Goal: Browse casually: Explore the website without a specific task or goal

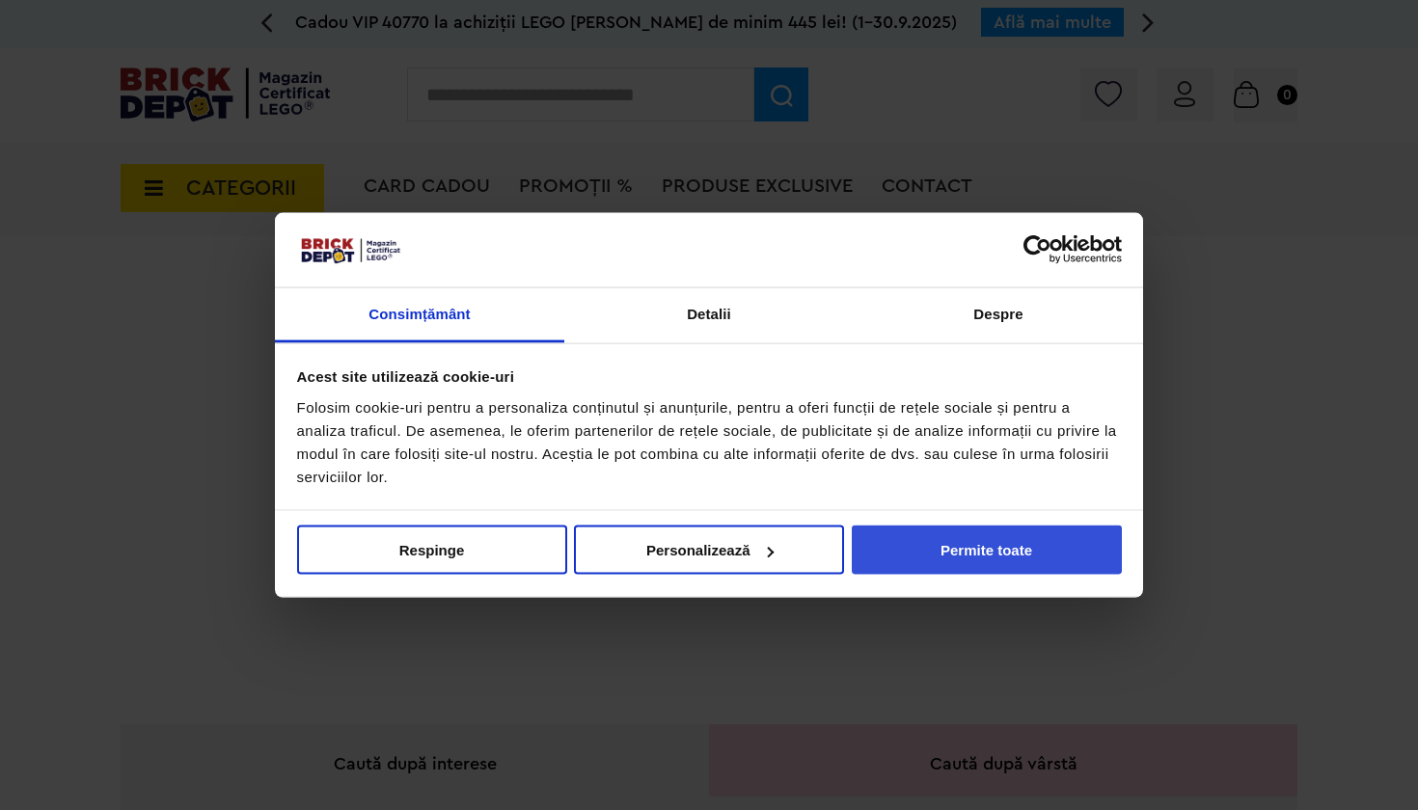
click at [1003, 553] on button "Permite toate" at bounding box center [987, 550] width 270 height 49
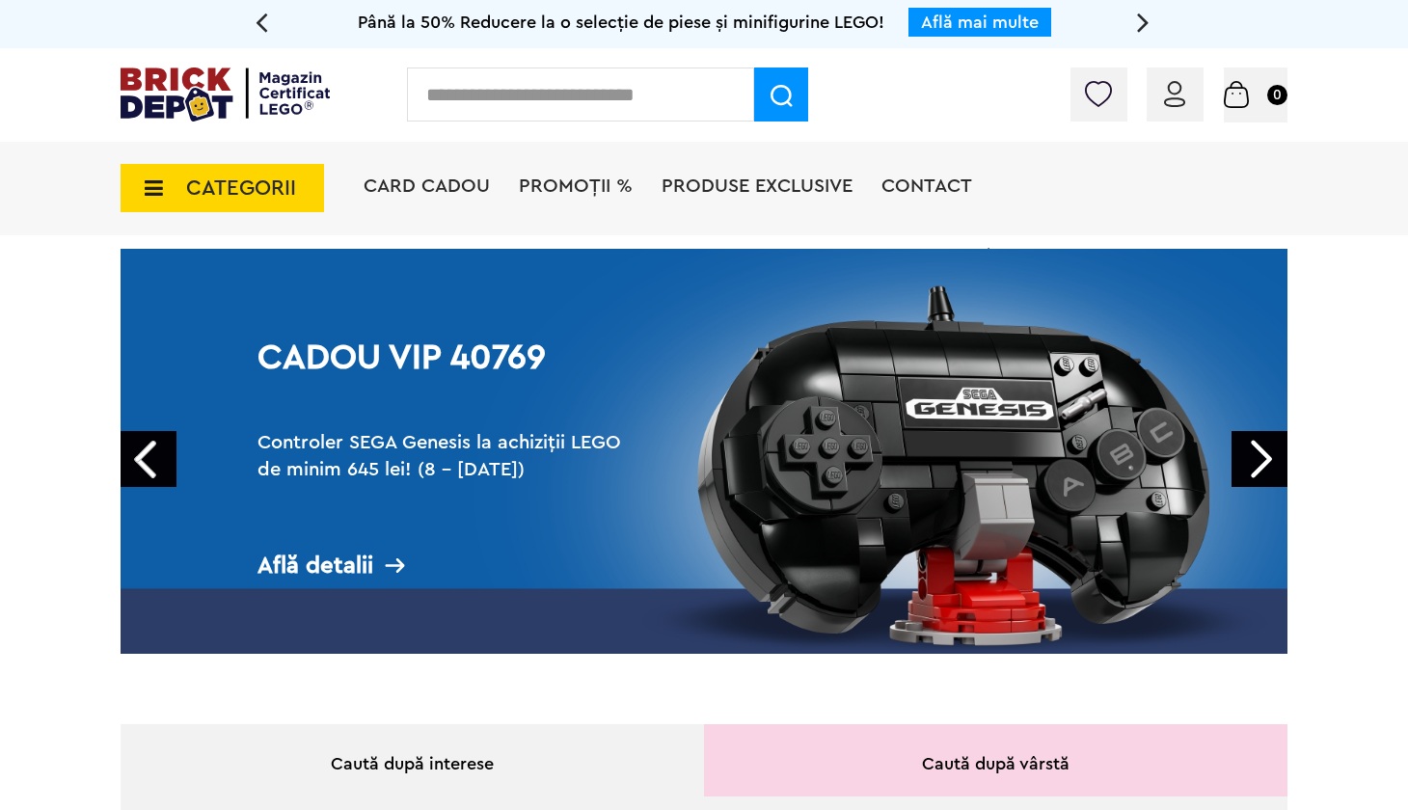
click at [645, 112] on input "text" at bounding box center [580, 95] width 347 height 54
type input "*********"
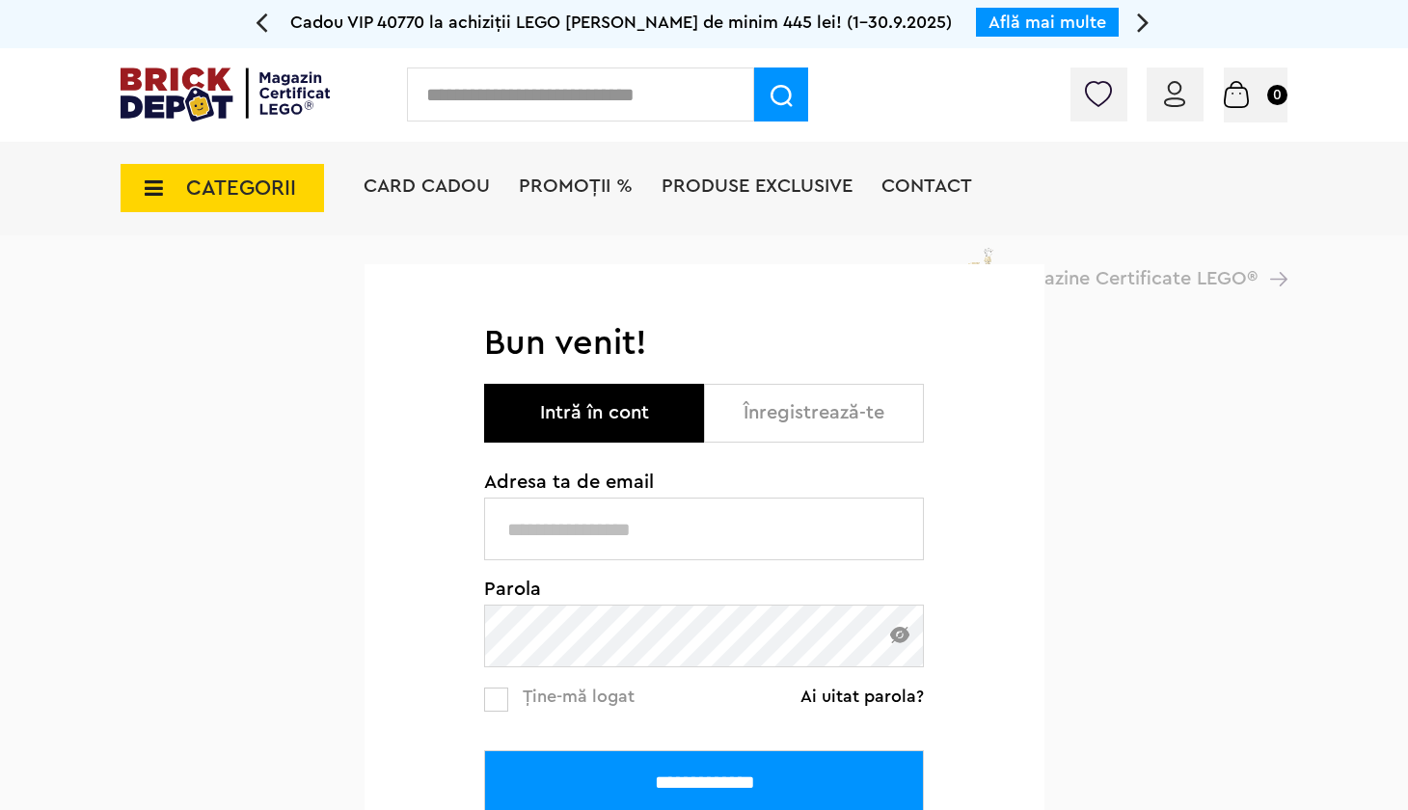
type input "**********"
click at [704, 781] on input "**********" at bounding box center [704, 781] width 440 height 63
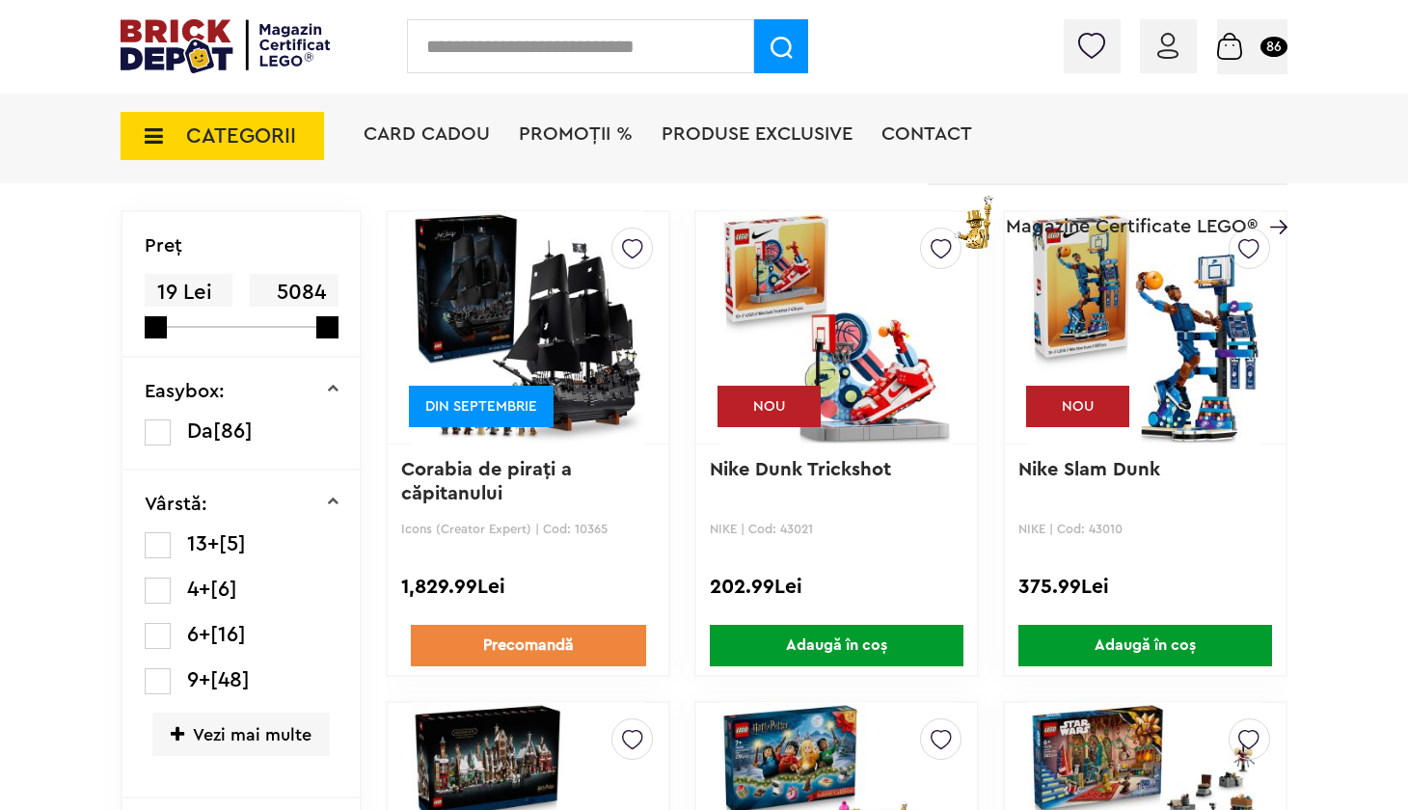
scroll to position [394, 0]
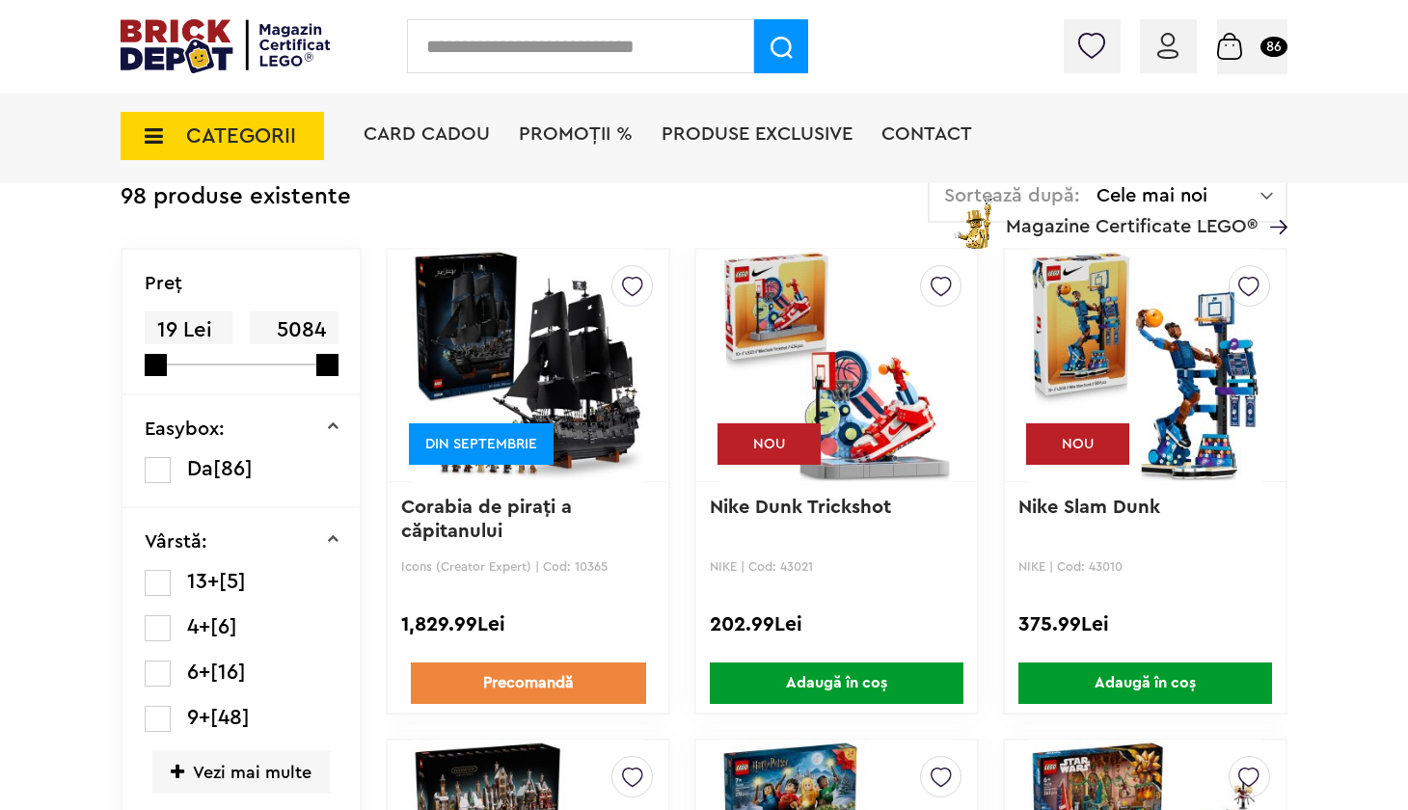
click at [944, 281] on img at bounding box center [941, 281] width 21 height 31
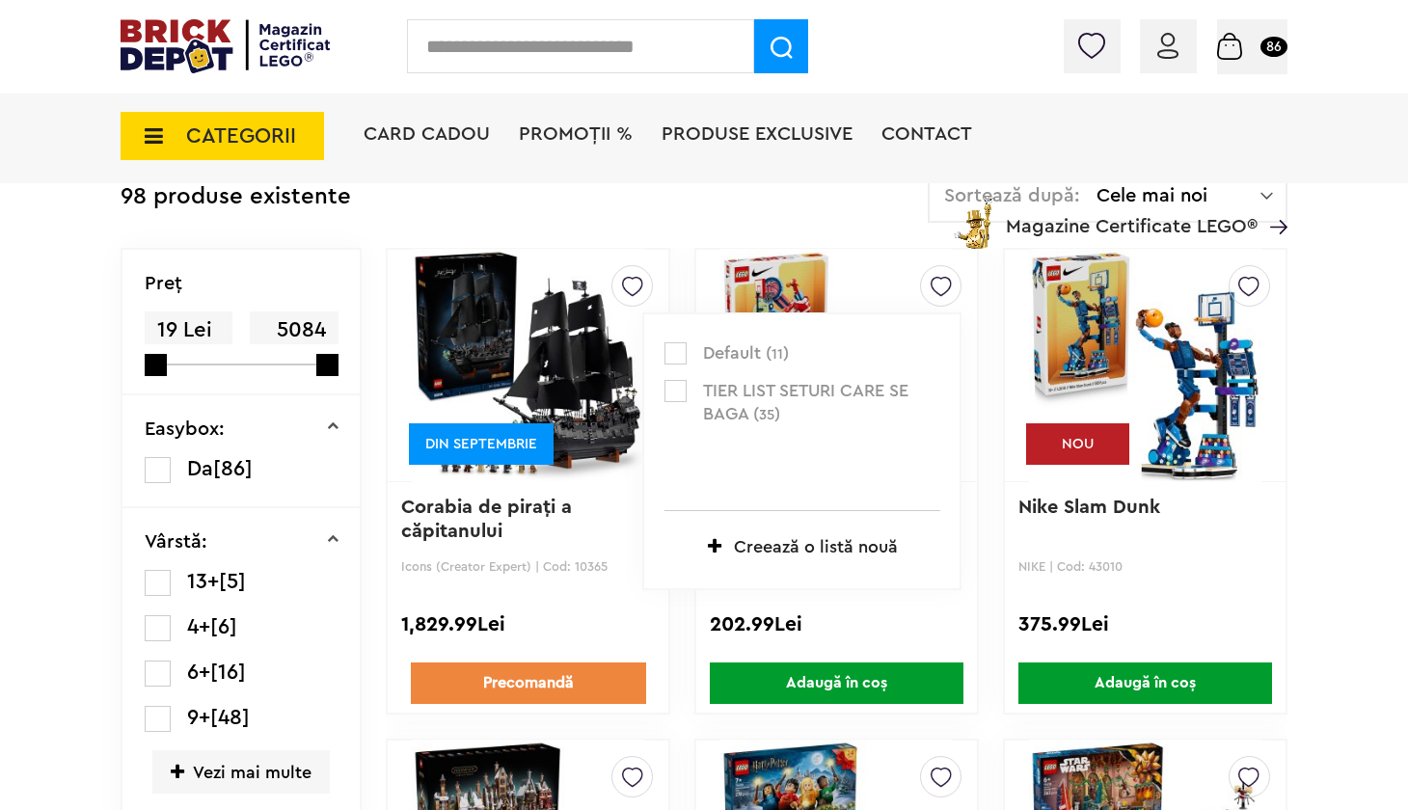
click at [678, 349] on label at bounding box center [676, 353] width 22 height 22
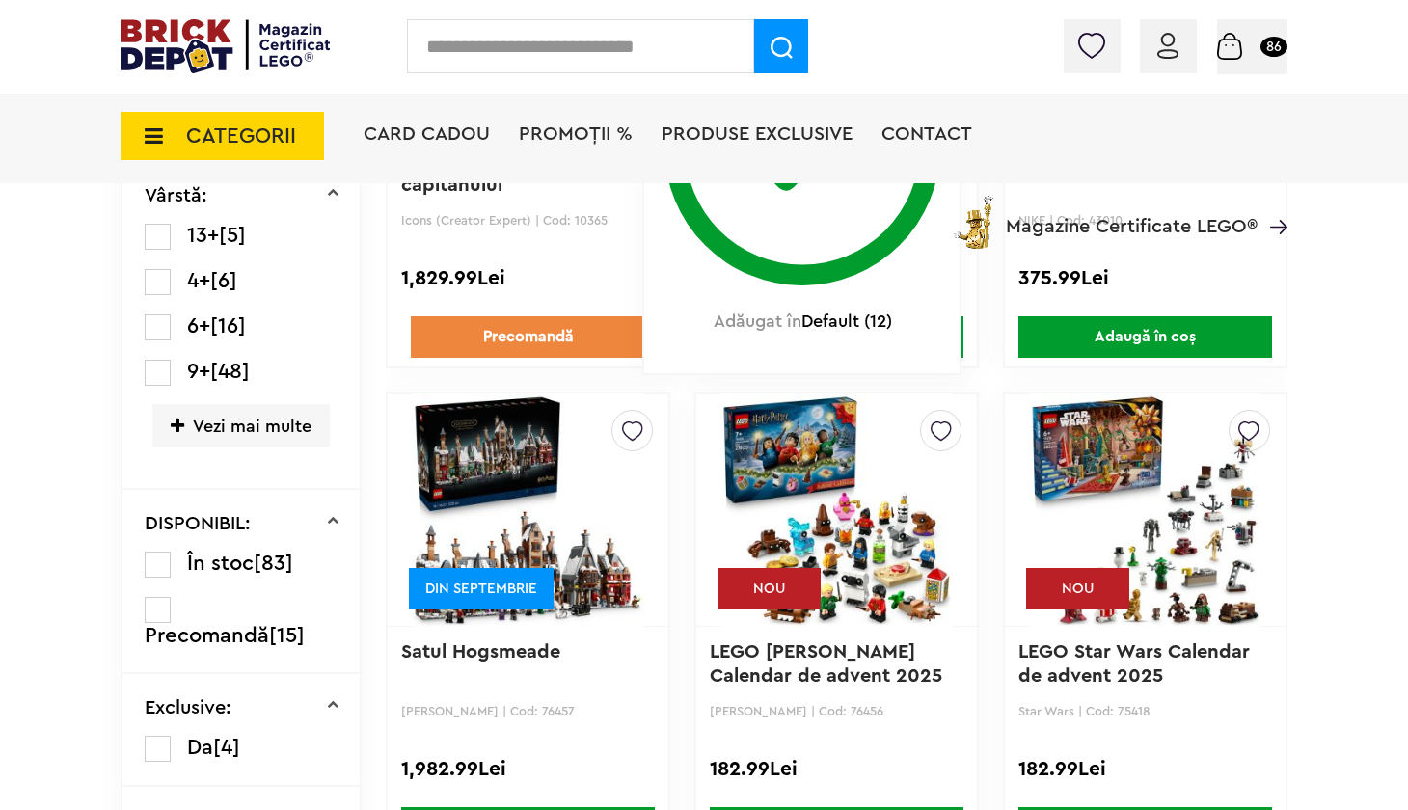
scroll to position [744, 0]
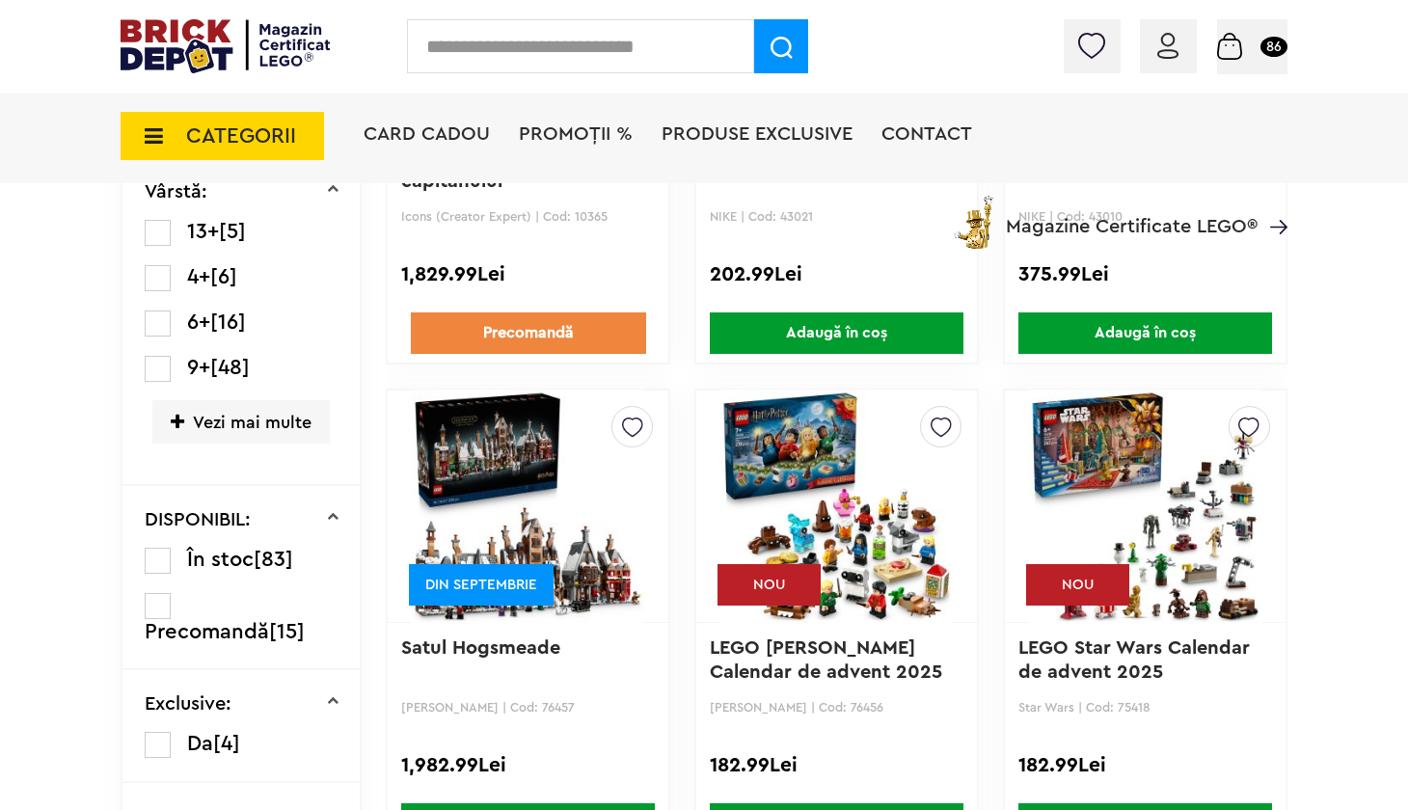
click at [1243, 429] on img at bounding box center [1248, 422] width 21 height 31
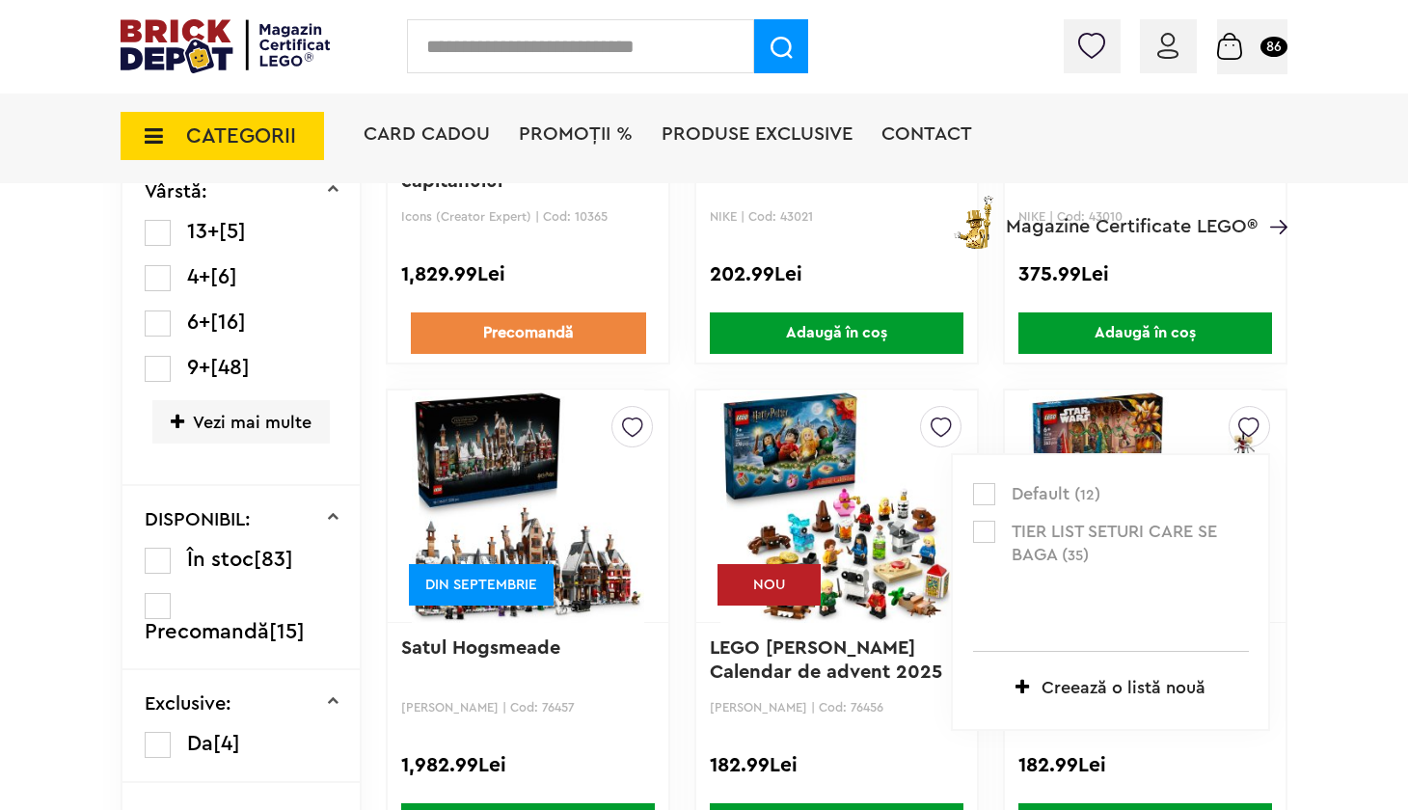
click at [983, 489] on label at bounding box center [984, 494] width 22 height 22
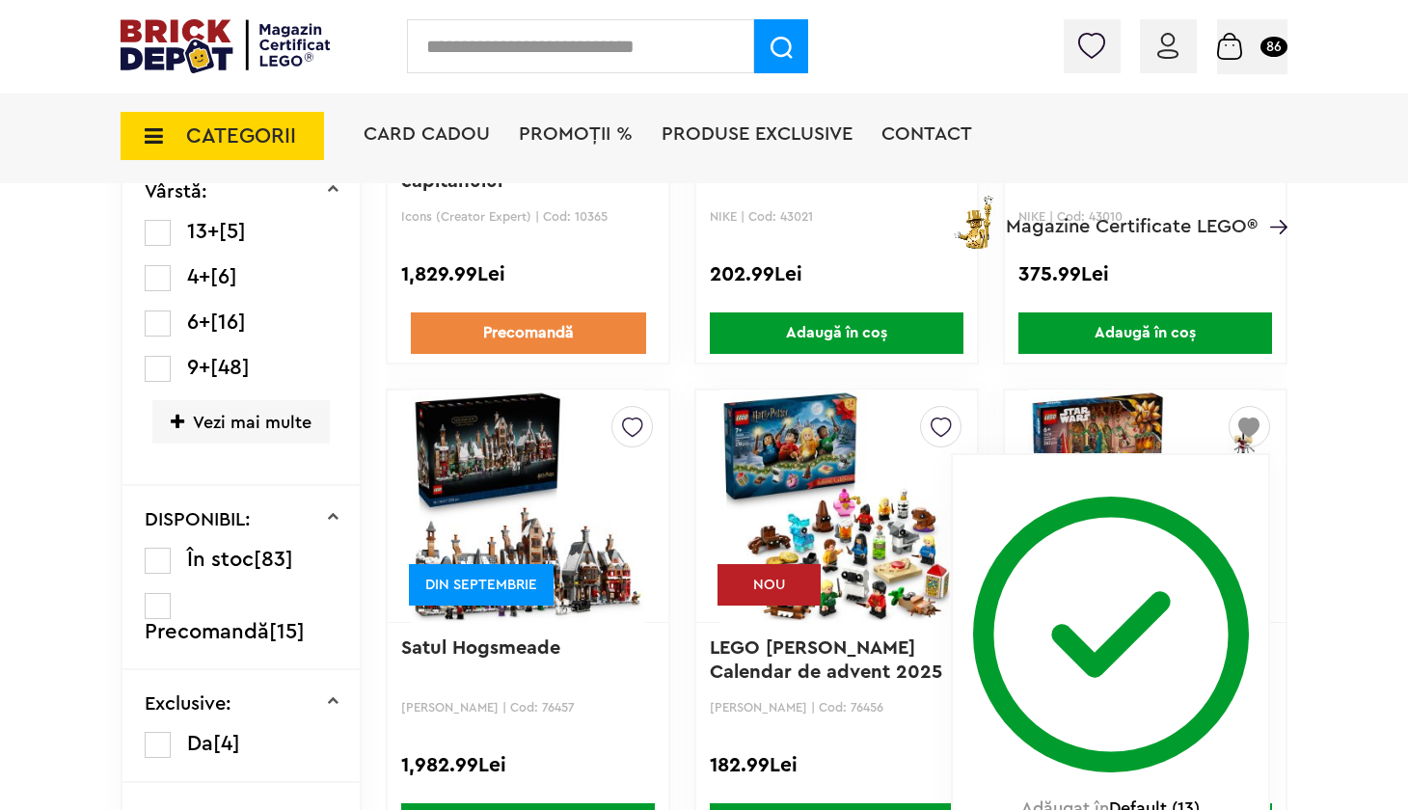
click at [831, 485] on img at bounding box center [836, 506] width 232 height 270
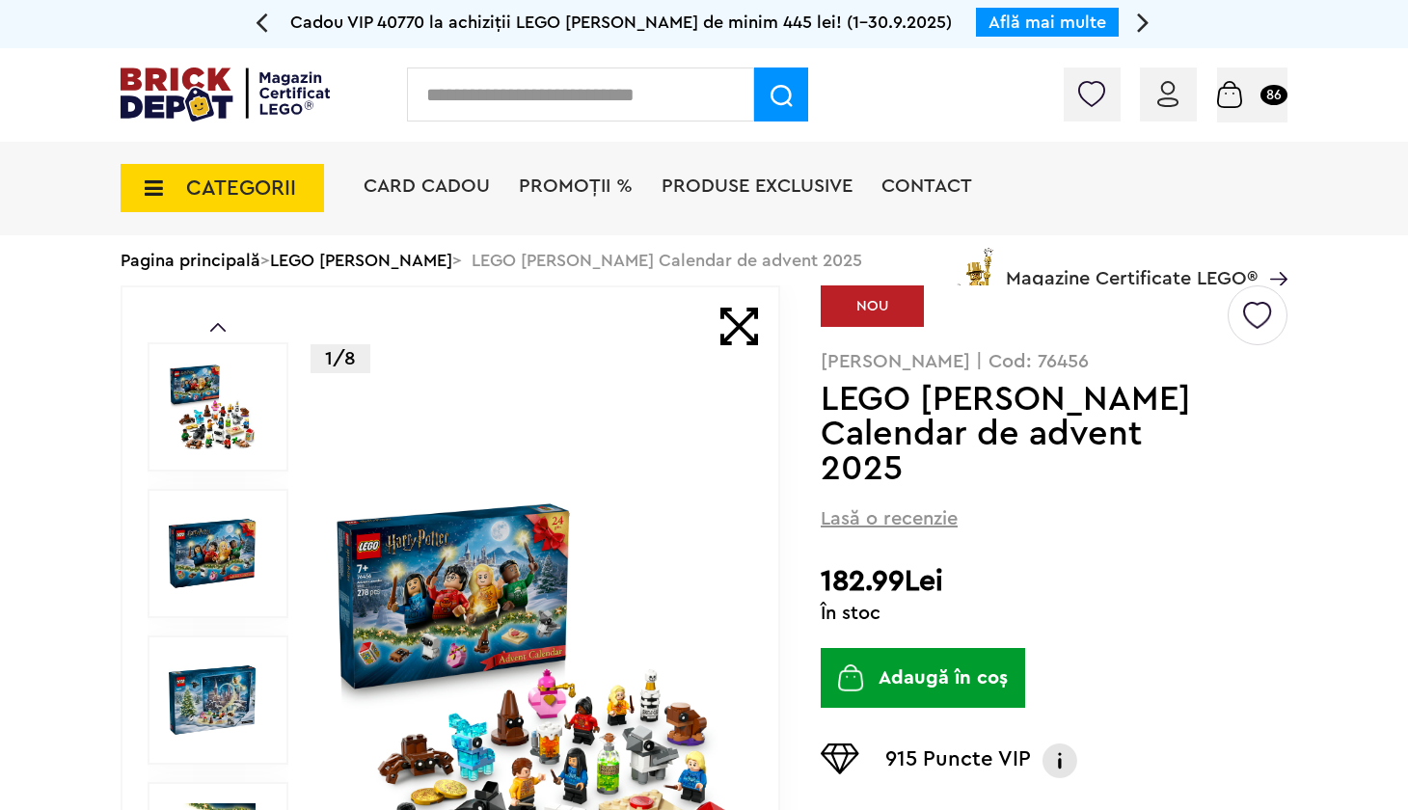
click at [676, 526] on img at bounding box center [534, 701] width 406 height 406
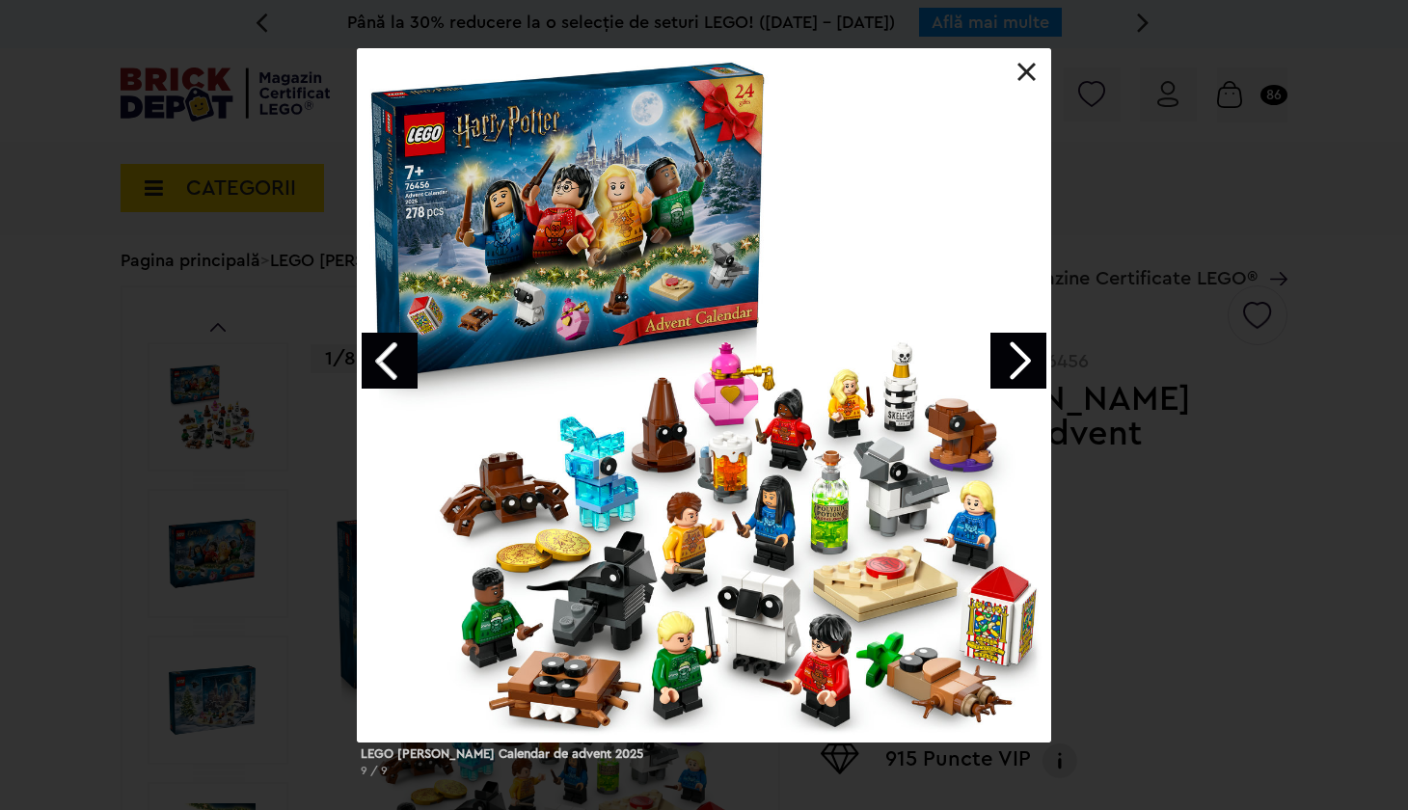
click at [1022, 81] on link at bounding box center [1027, 72] width 19 height 19
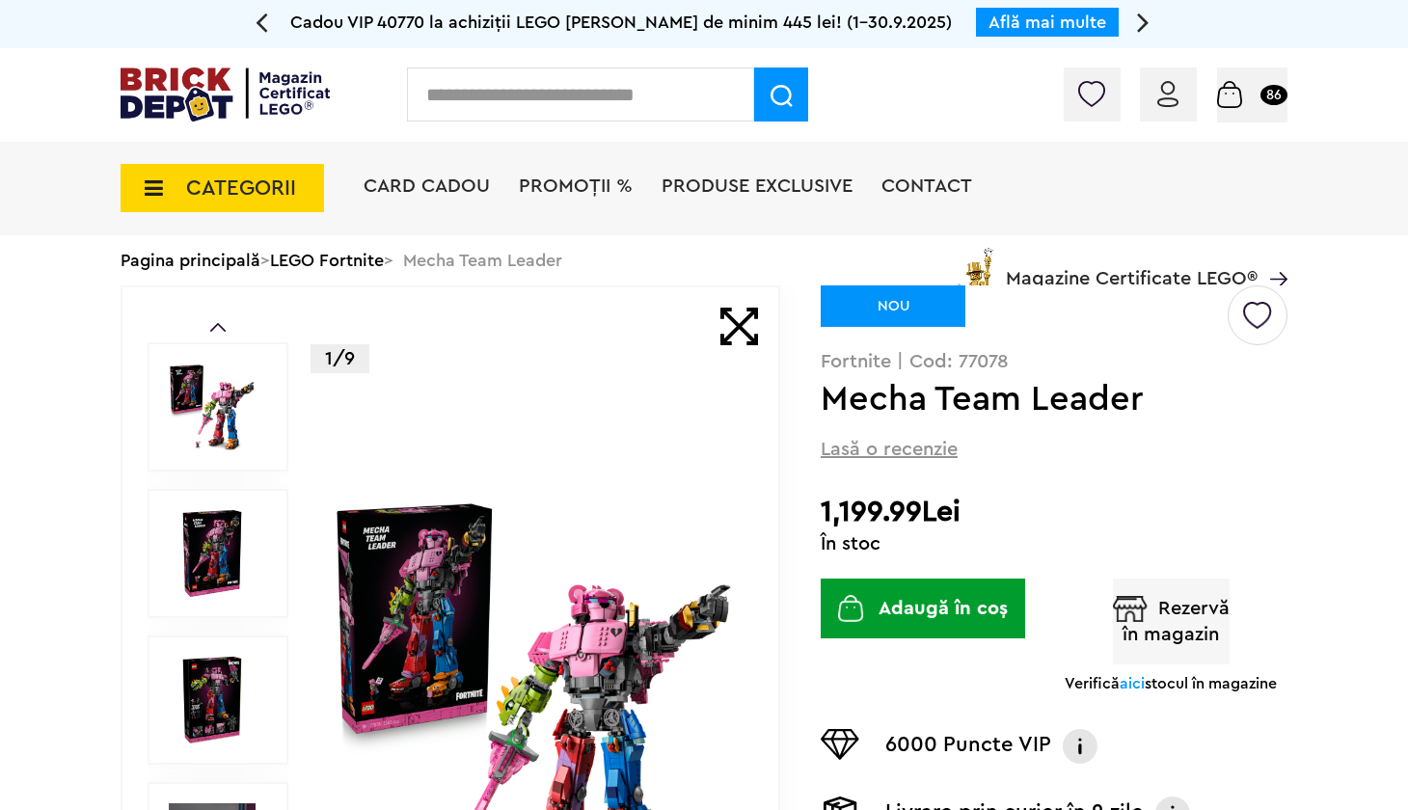
click at [631, 505] on img at bounding box center [534, 701] width 406 height 406
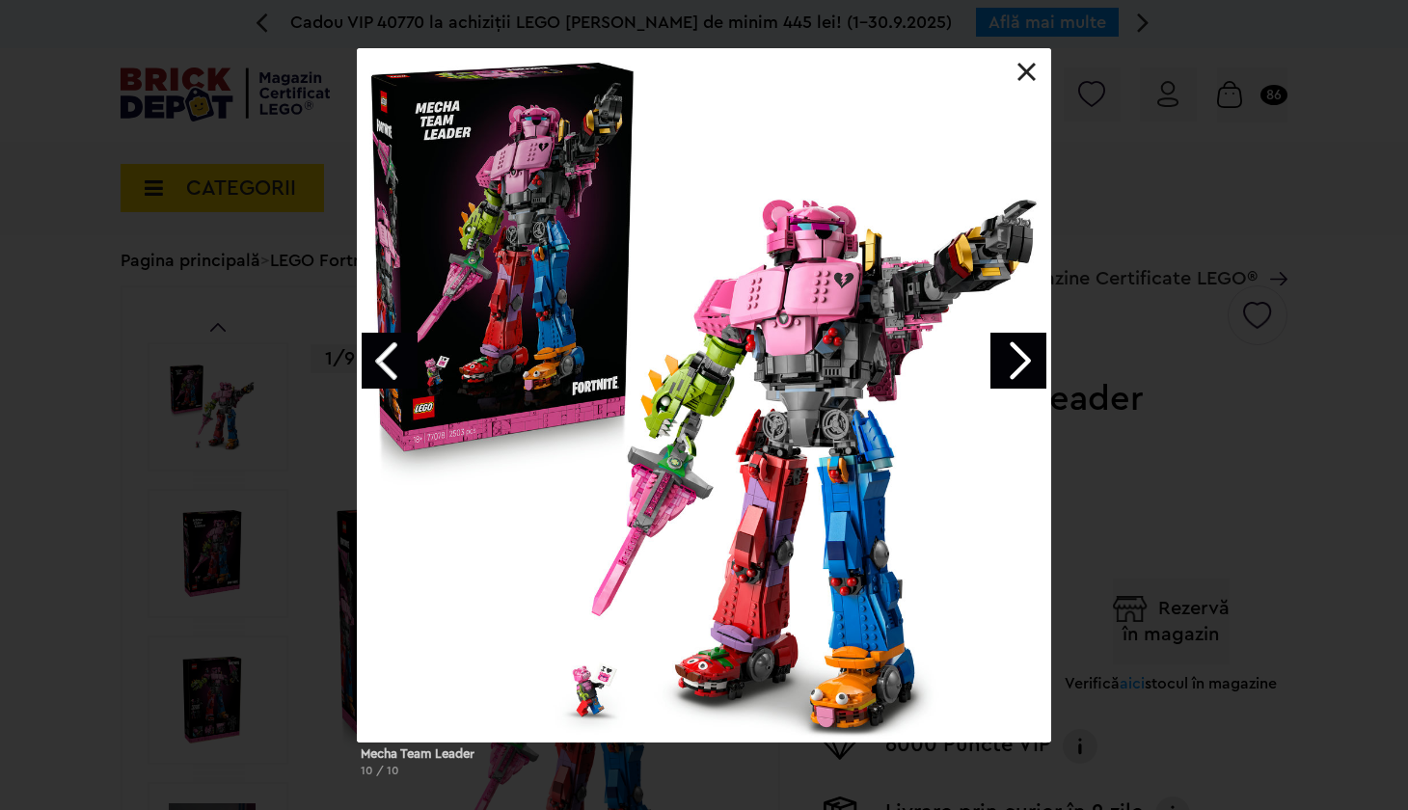
click at [998, 339] on link "Next image" at bounding box center [1019, 361] width 56 height 56
click at [1018, 345] on link "Next image" at bounding box center [1019, 361] width 56 height 56
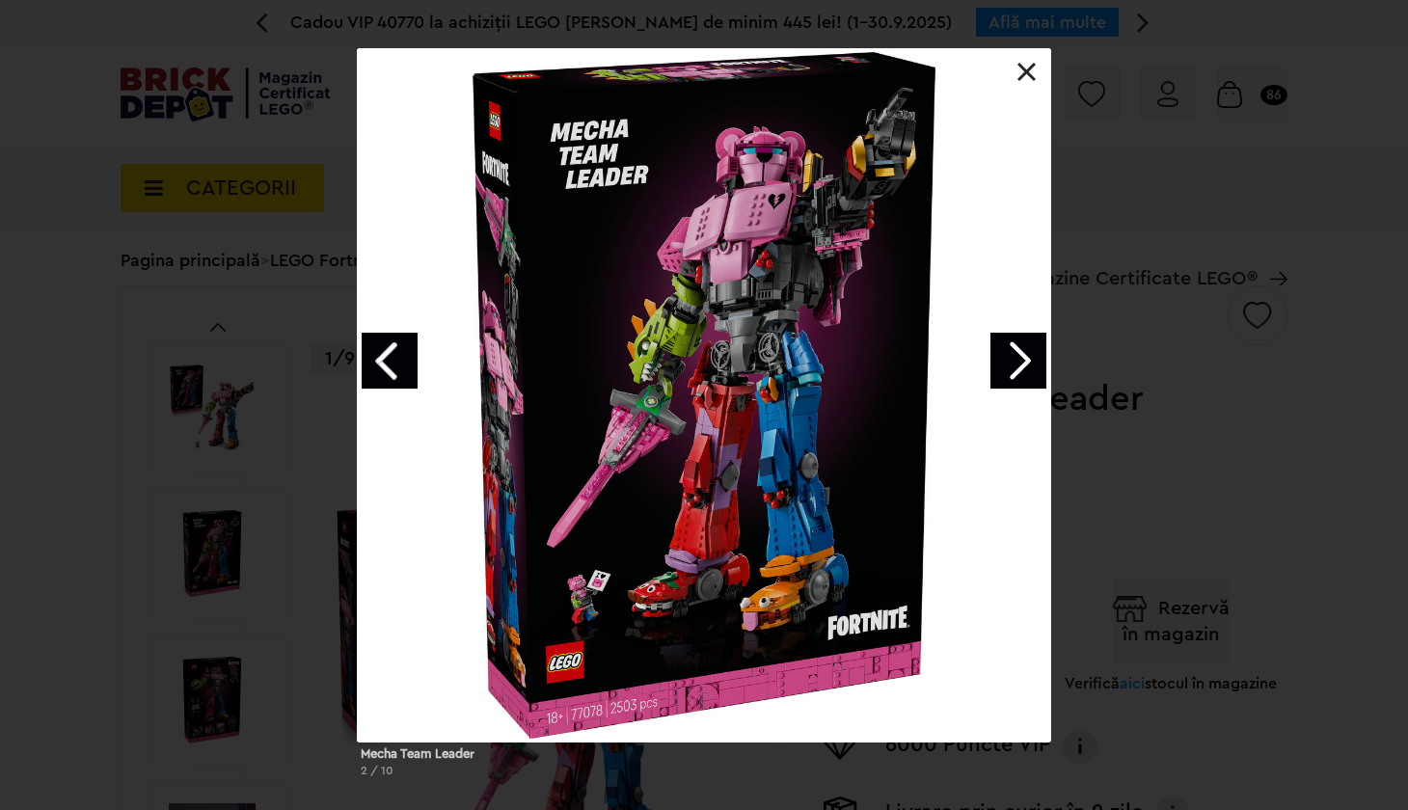
click at [1018, 345] on link "Next image" at bounding box center [1019, 361] width 56 height 56
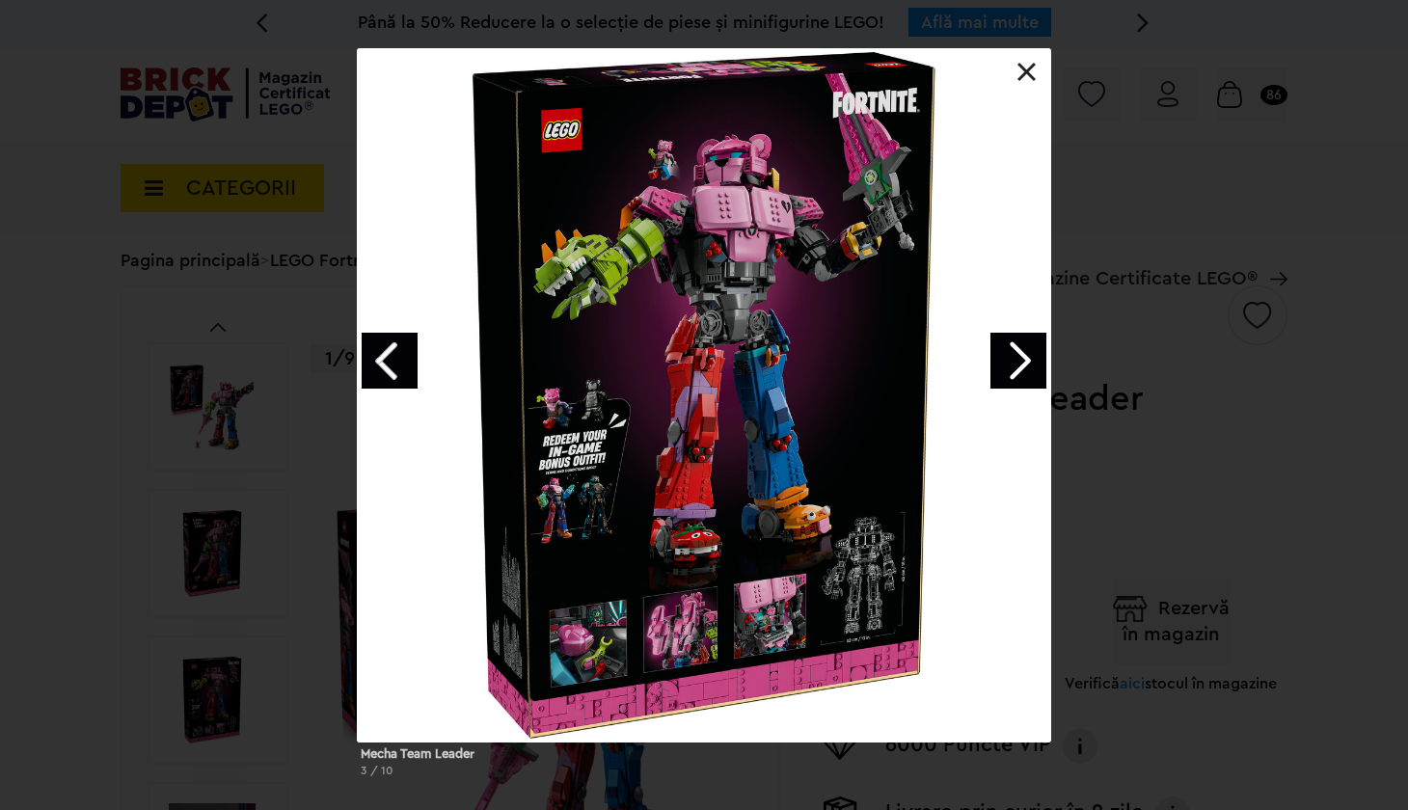
click at [1018, 345] on link "Next image" at bounding box center [1019, 361] width 56 height 56
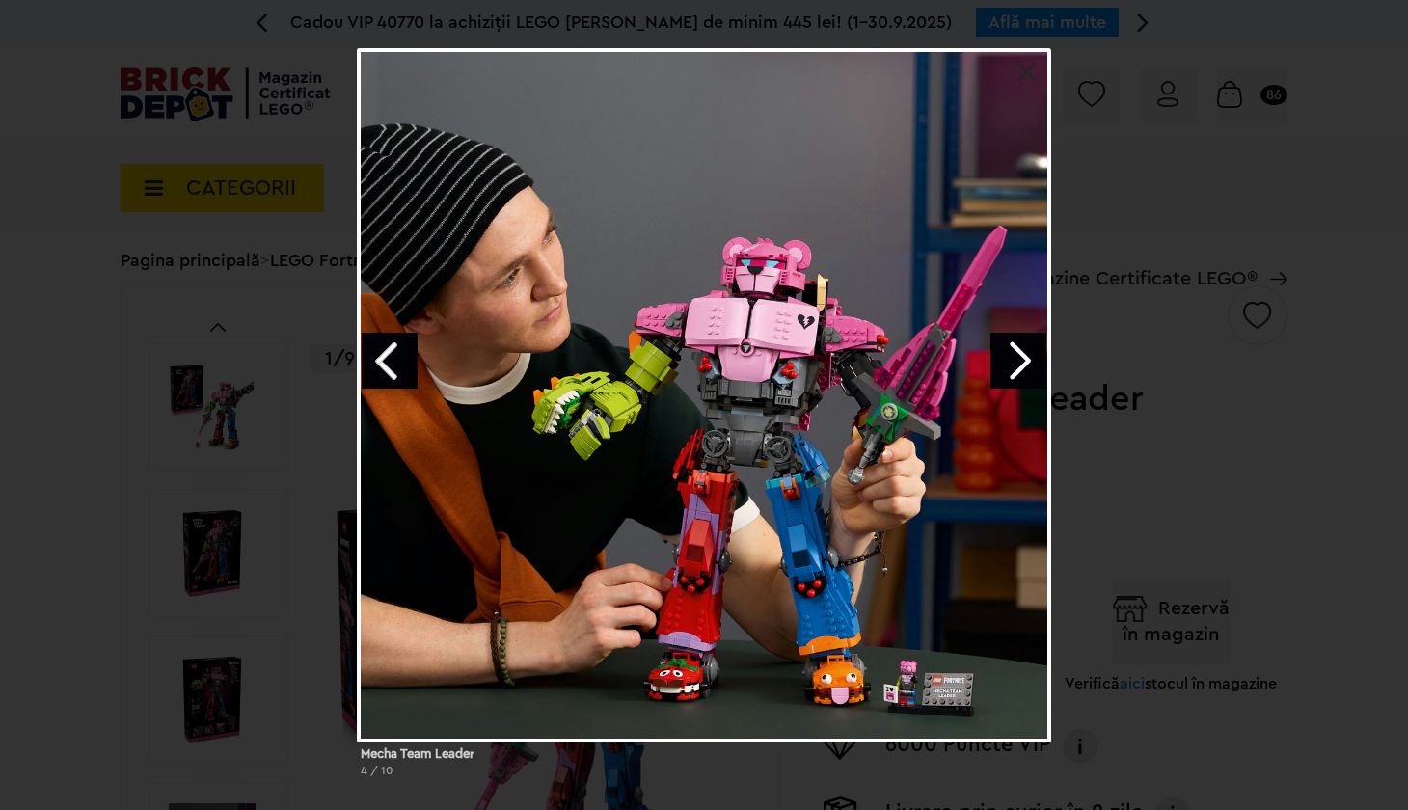
click at [1038, 67] on div at bounding box center [704, 395] width 694 height 694
click at [1033, 67] on link at bounding box center [1027, 72] width 19 height 19
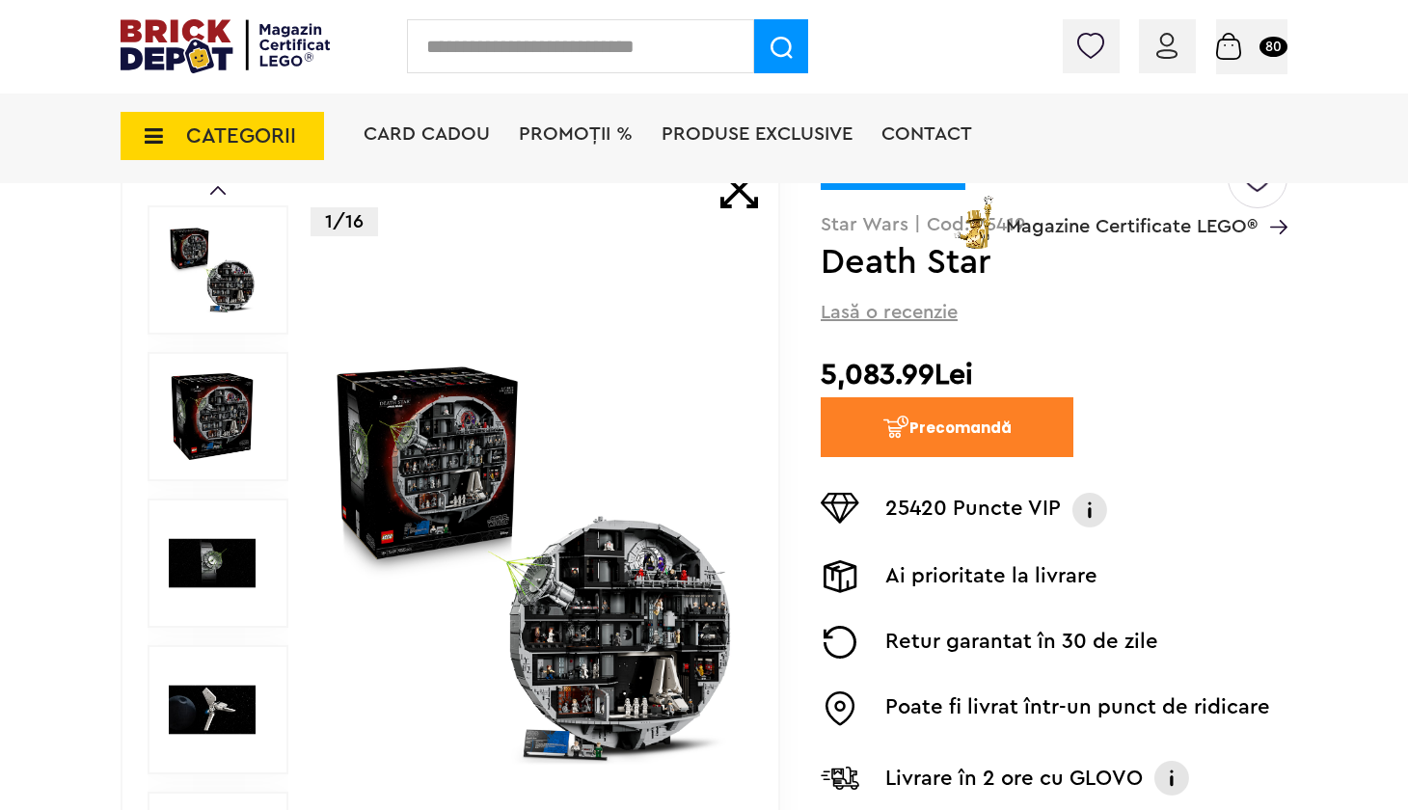
click at [637, 438] on img at bounding box center [534, 564] width 406 height 406
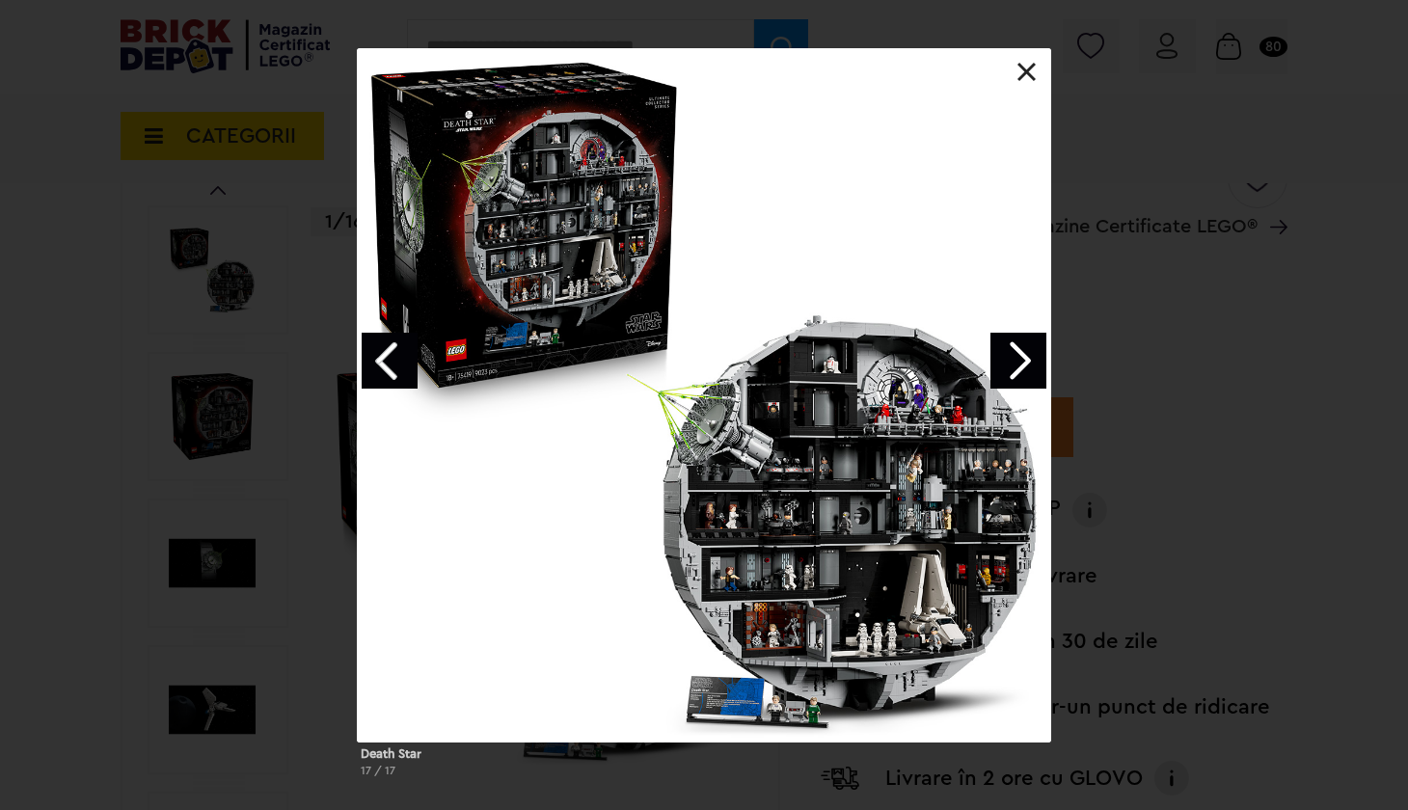
click at [1028, 366] on link "Next image" at bounding box center [1019, 361] width 56 height 56
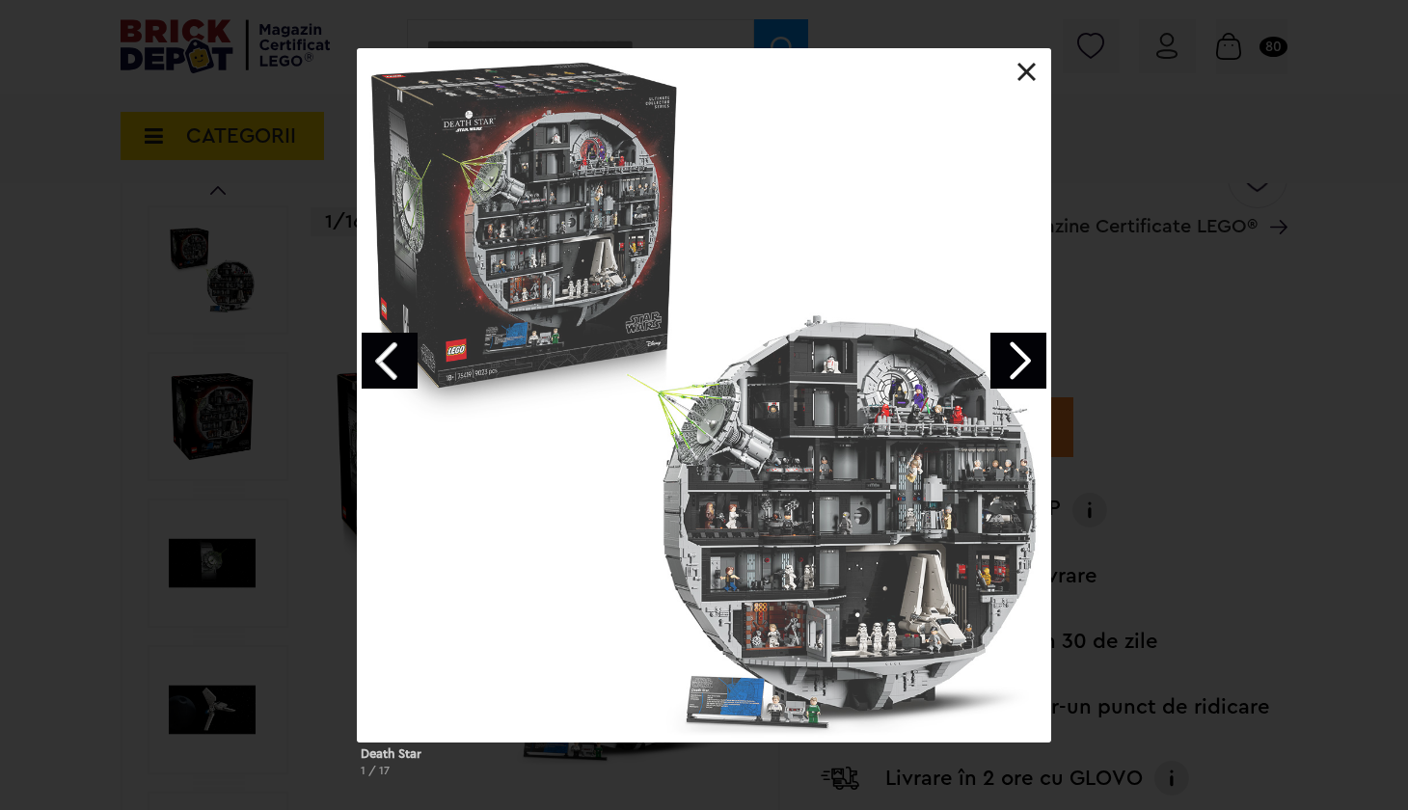
click at [1028, 366] on link "Next image" at bounding box center [1019, 361] width 56 height 56
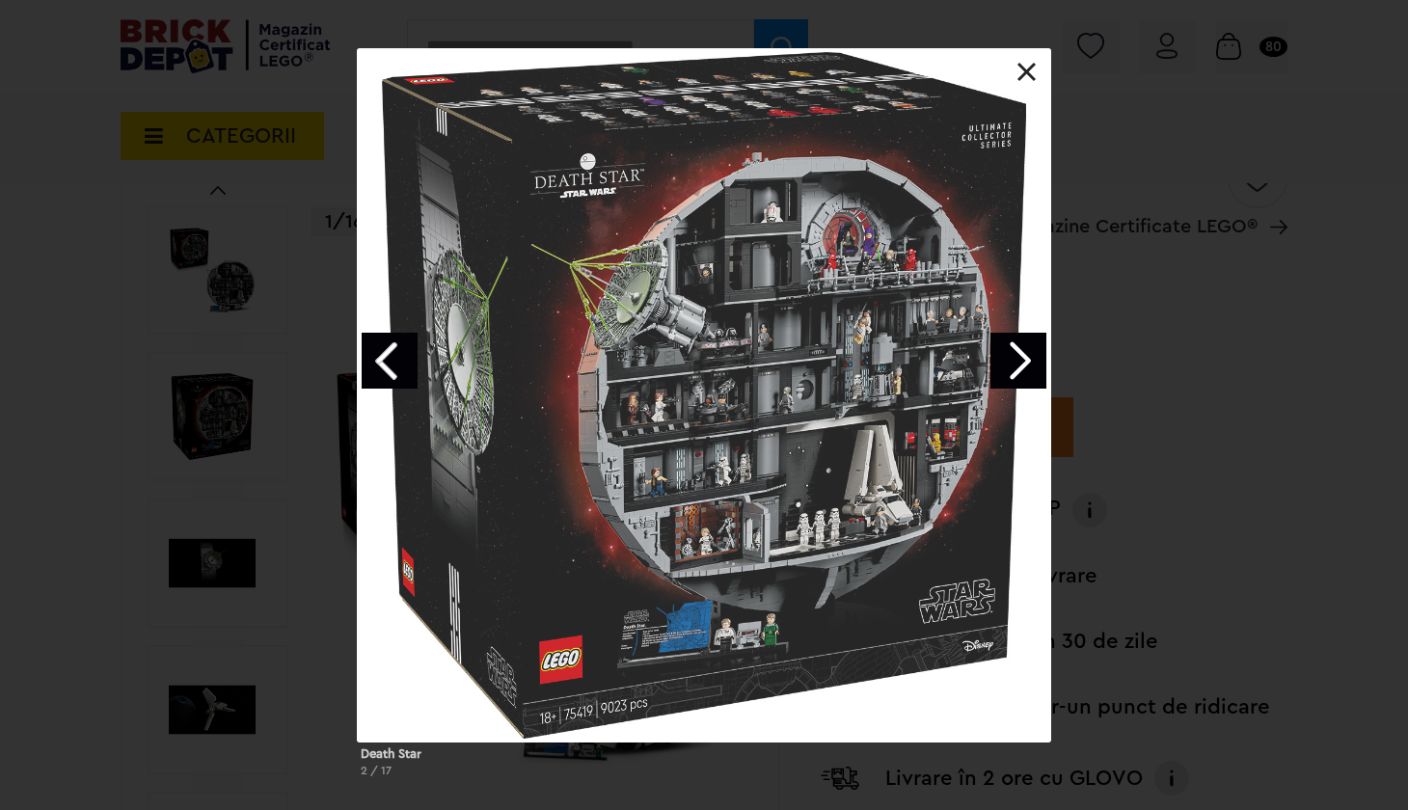
click at [1028, 366] on link "Next image" at bounding box center [1019, 361] width 56 height 56
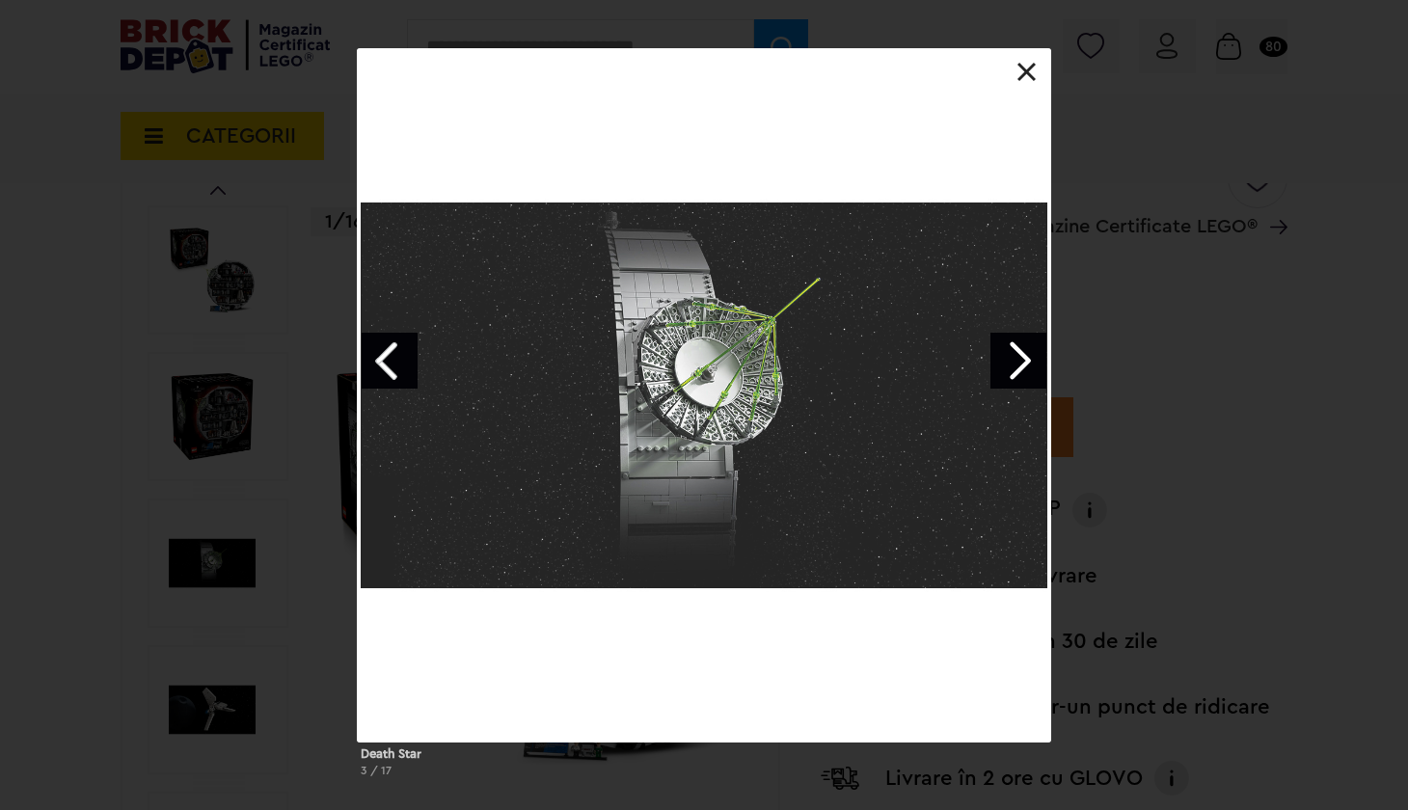
click at [1028, 366] on link "Next image" at bounding box center [1019, 361] width 56 height 56
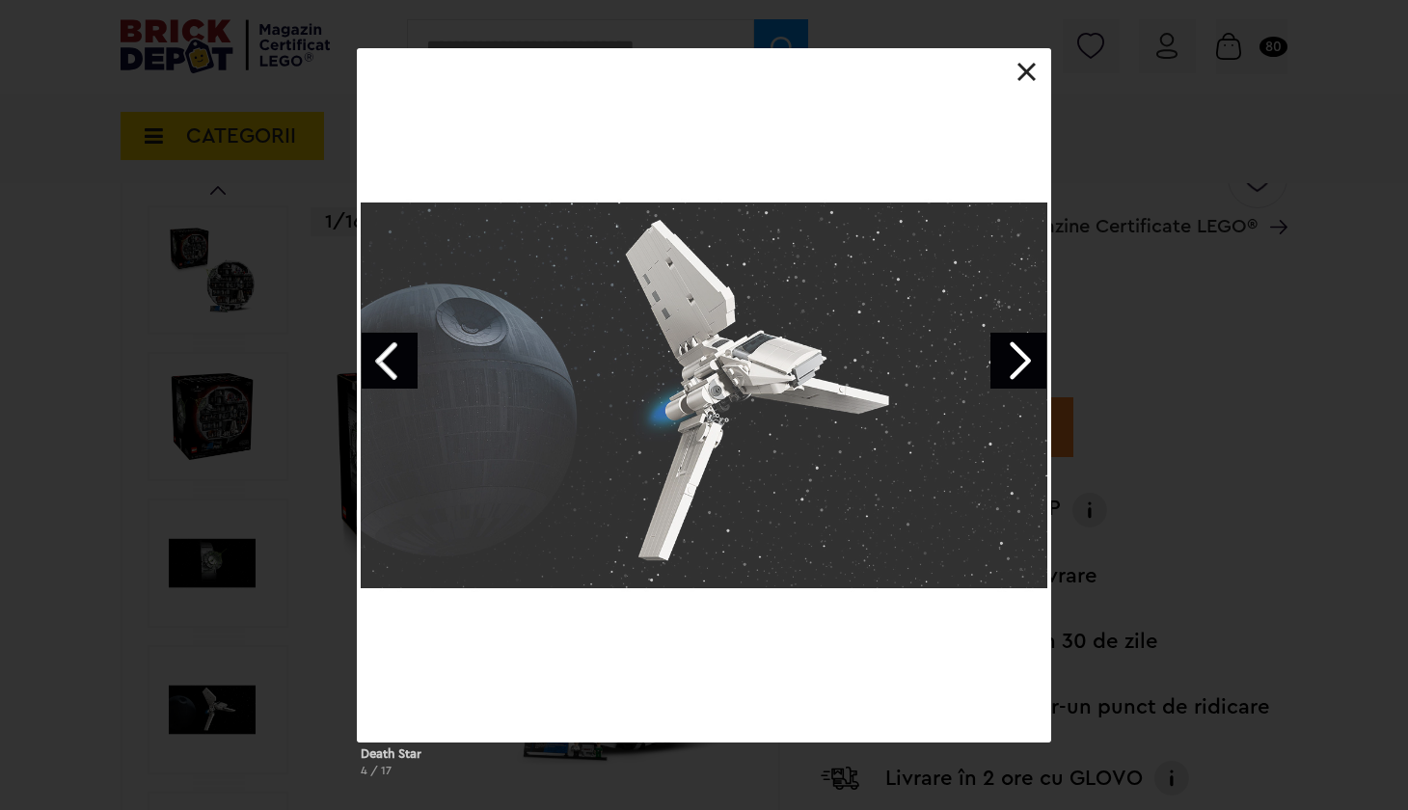
click at [1028, 366] on link "Next image" at bounding box center [1019, 361] width 56 height 56
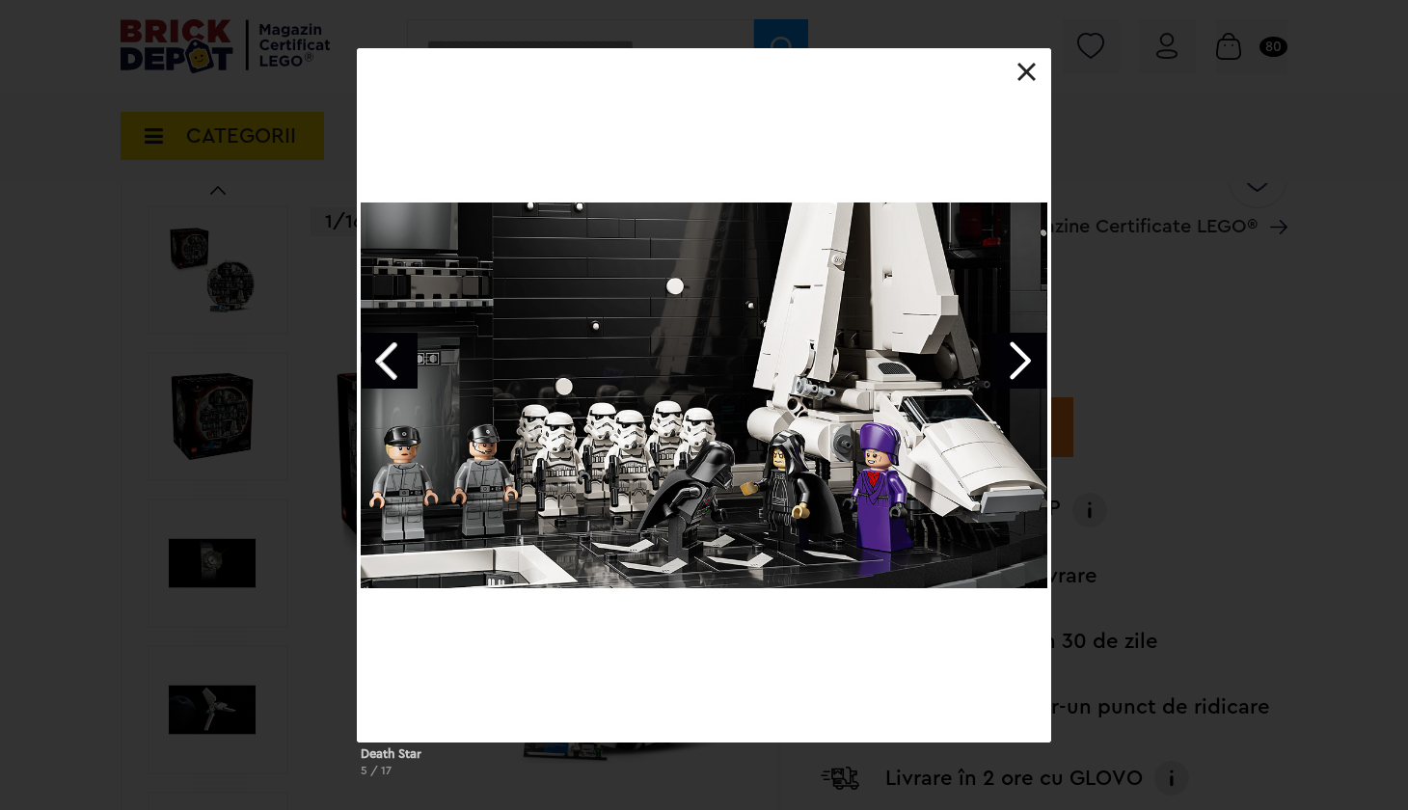
click at [1028, 366] on link "Next image" at bounding box center [1019, 361] width 56 height 56
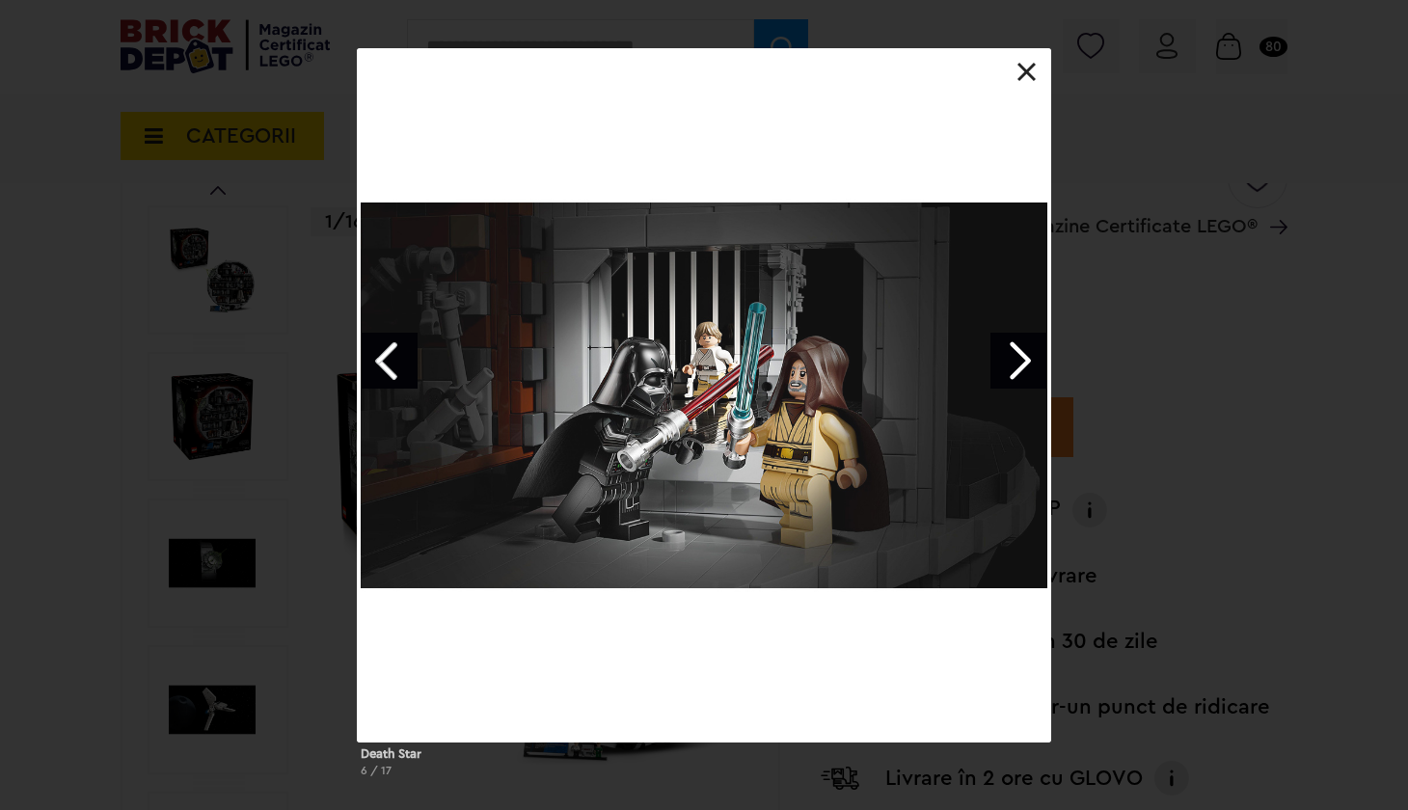
click at [1028, 366] on link "Next image" at bounding box center [1019, 361] width 56 height 56
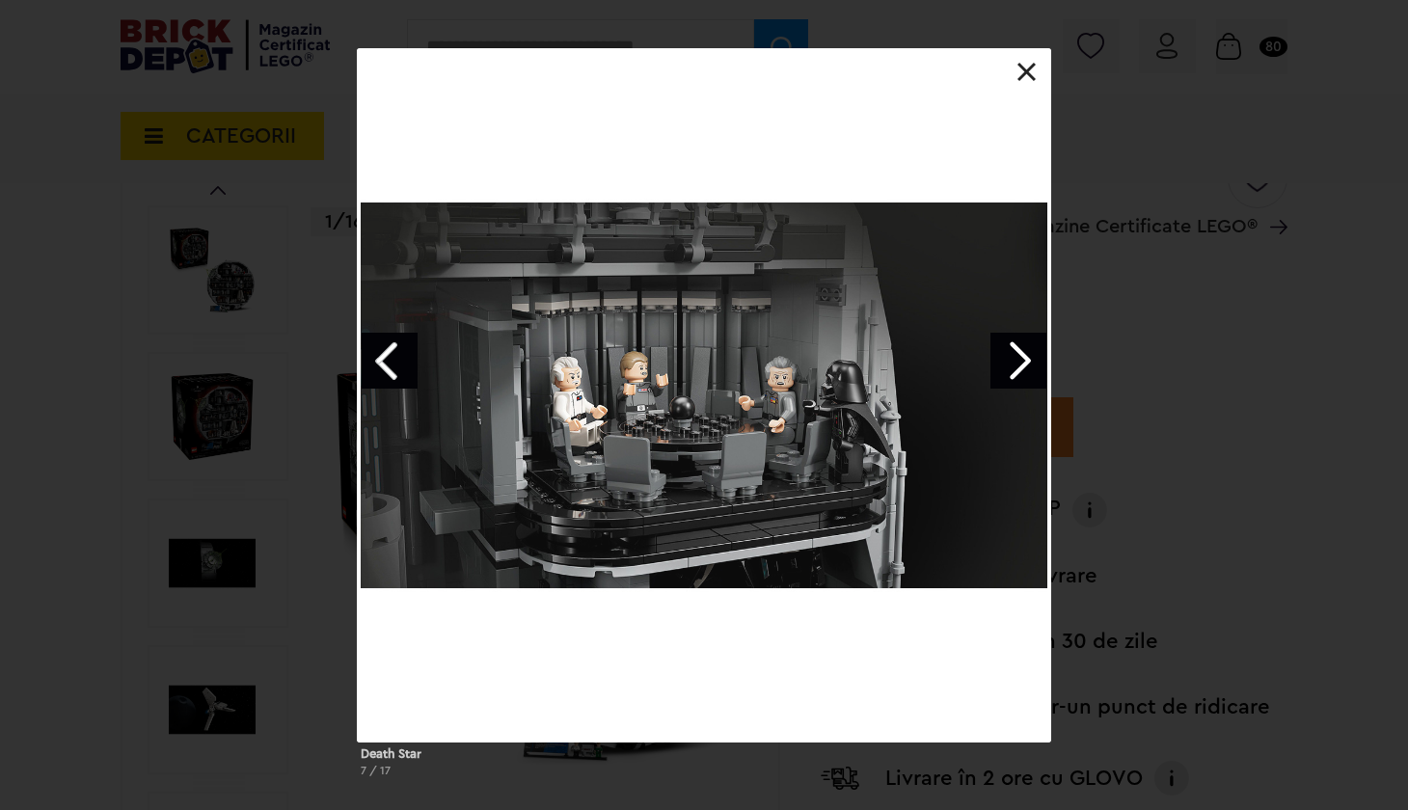
click at [1028, 366] on link "Next image" at bounding box center [1019, 361] width 56 height 56
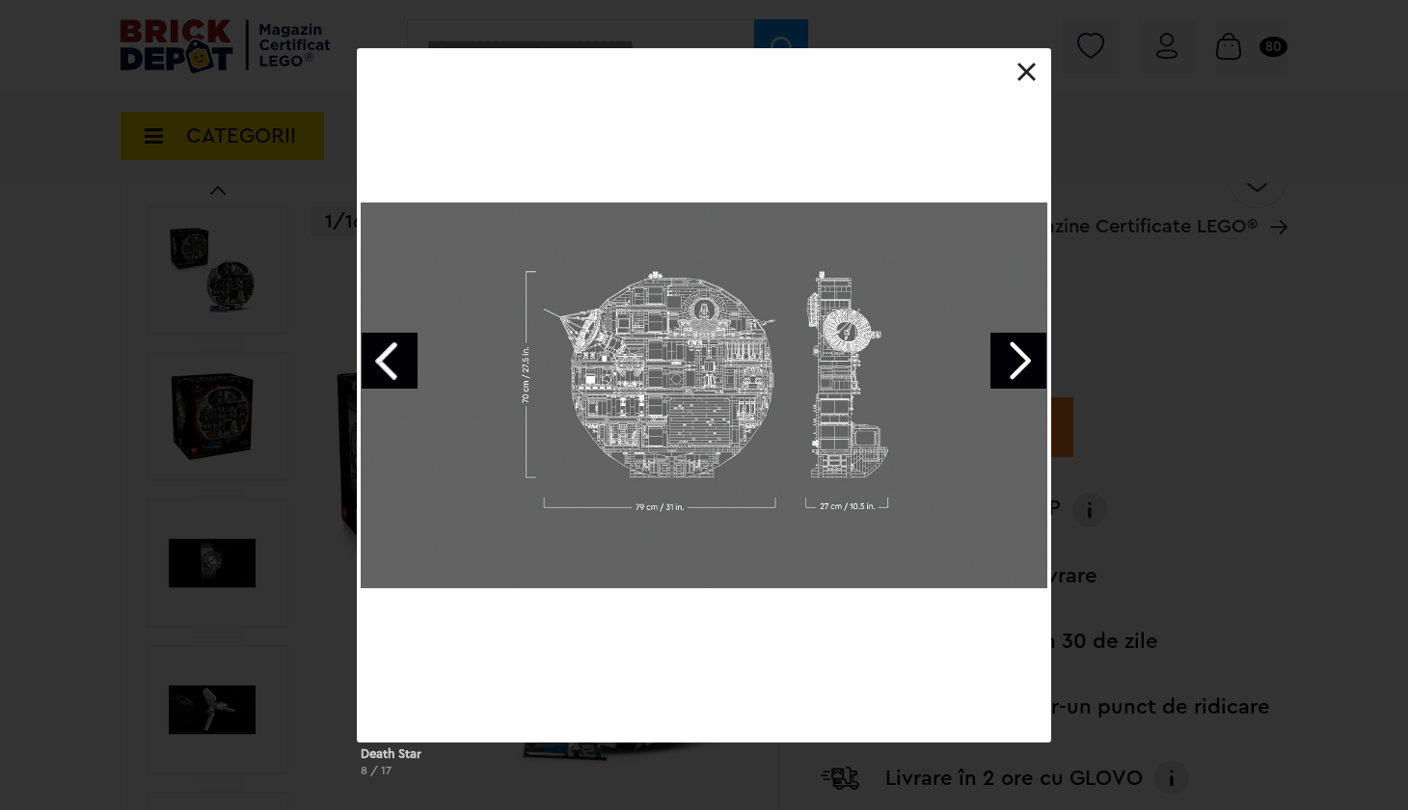
click at [1028, 366] on link "Next image" at bounding box center [1019, 361] width 56 height 56
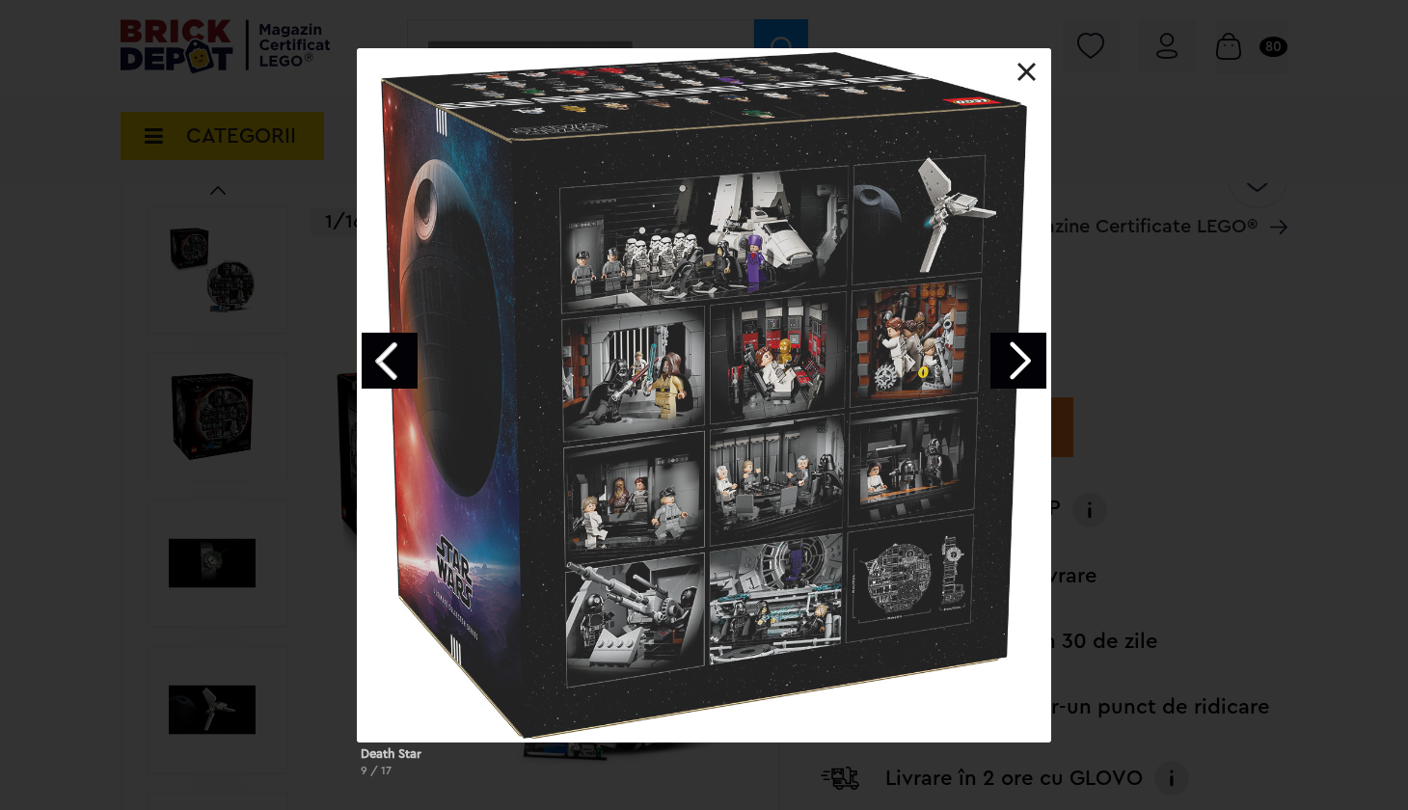
click at [1028, 366] on link "Next image" at bounding box center [1019, 361] width 56 height 56
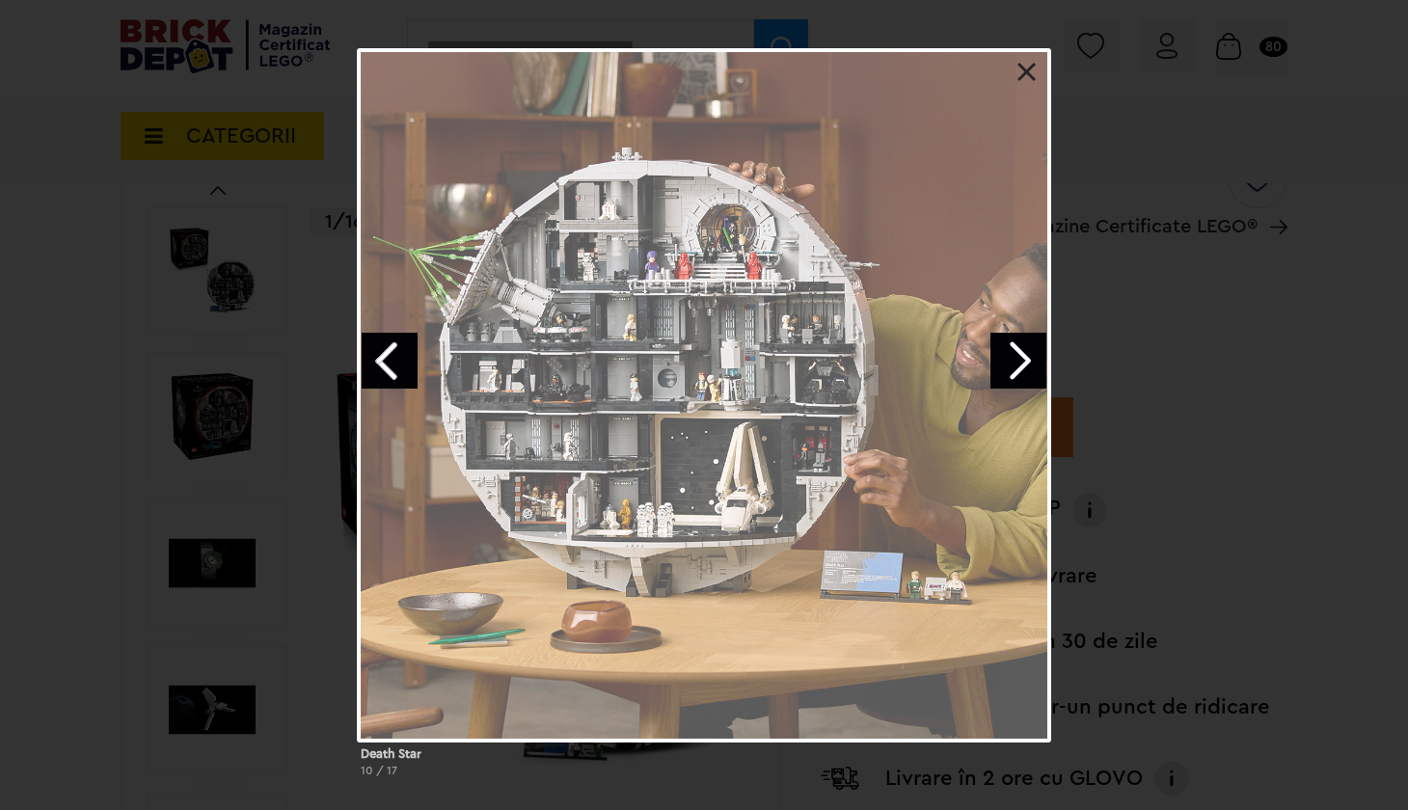
click at [1028, 366] on link "Next image" at bounding box center [1019, 361] width 56 height 56
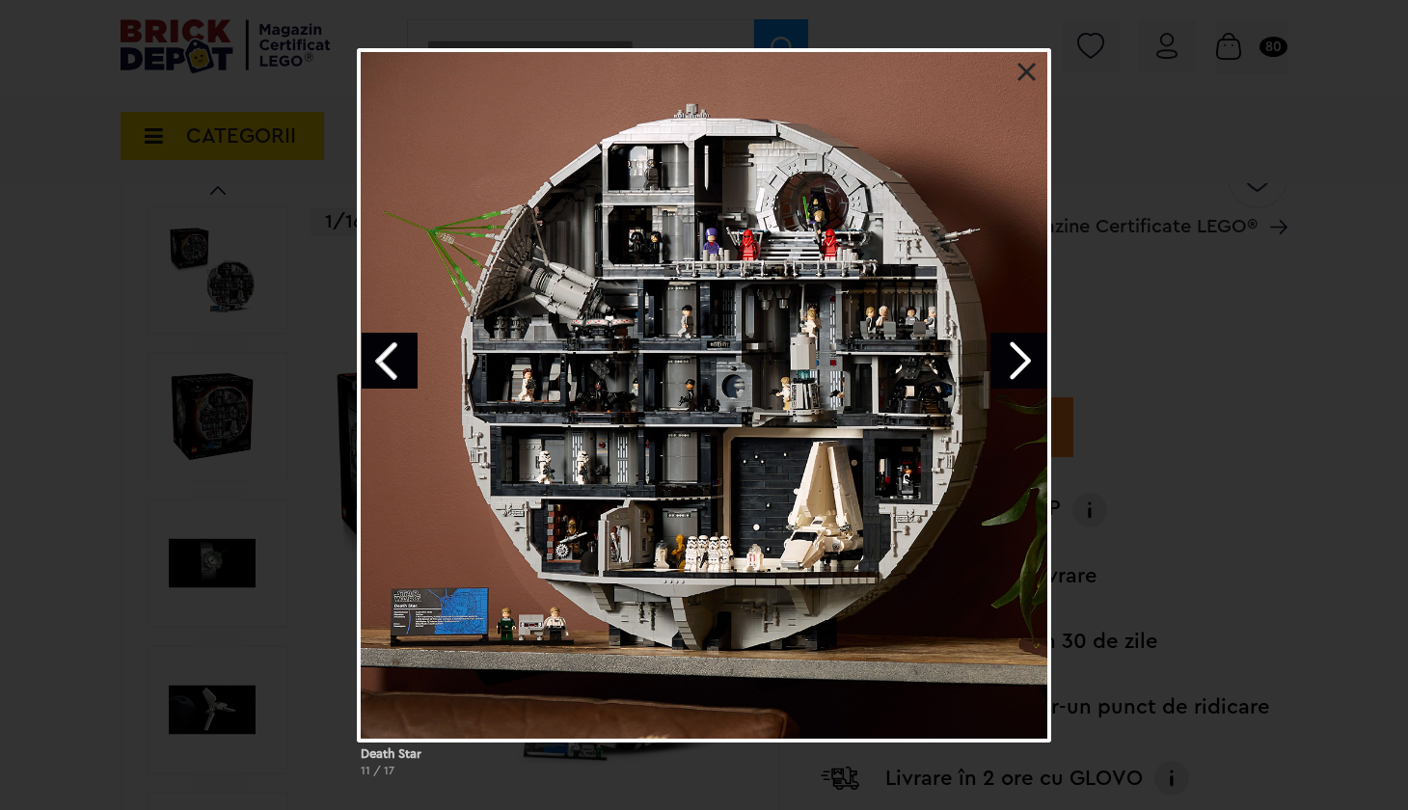
click at [1028, 63] on link at bounding box center [1027, 72] width 19 height 19
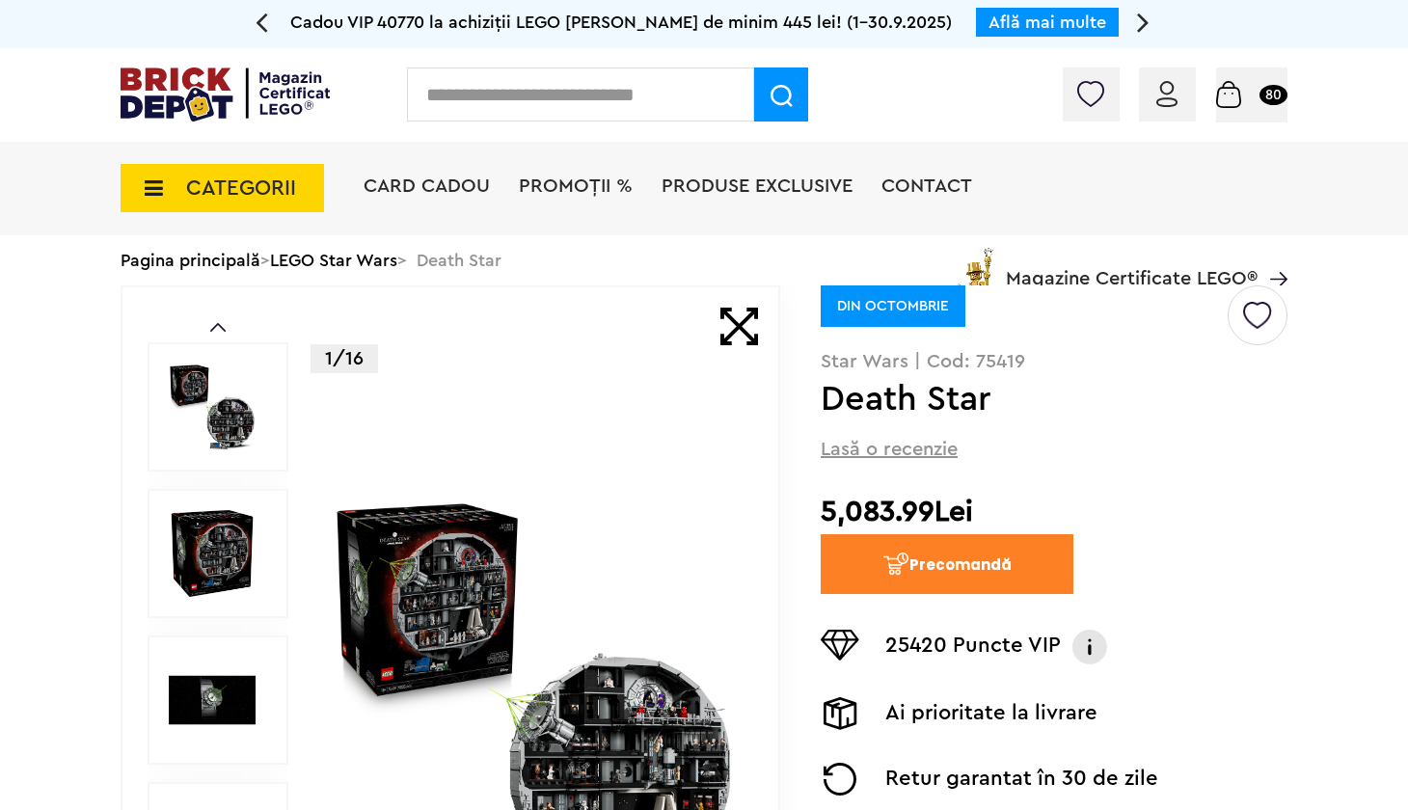
click at [212, 190] on span "CATEGORII" at bounding box center [241, 187] width 110 height 21
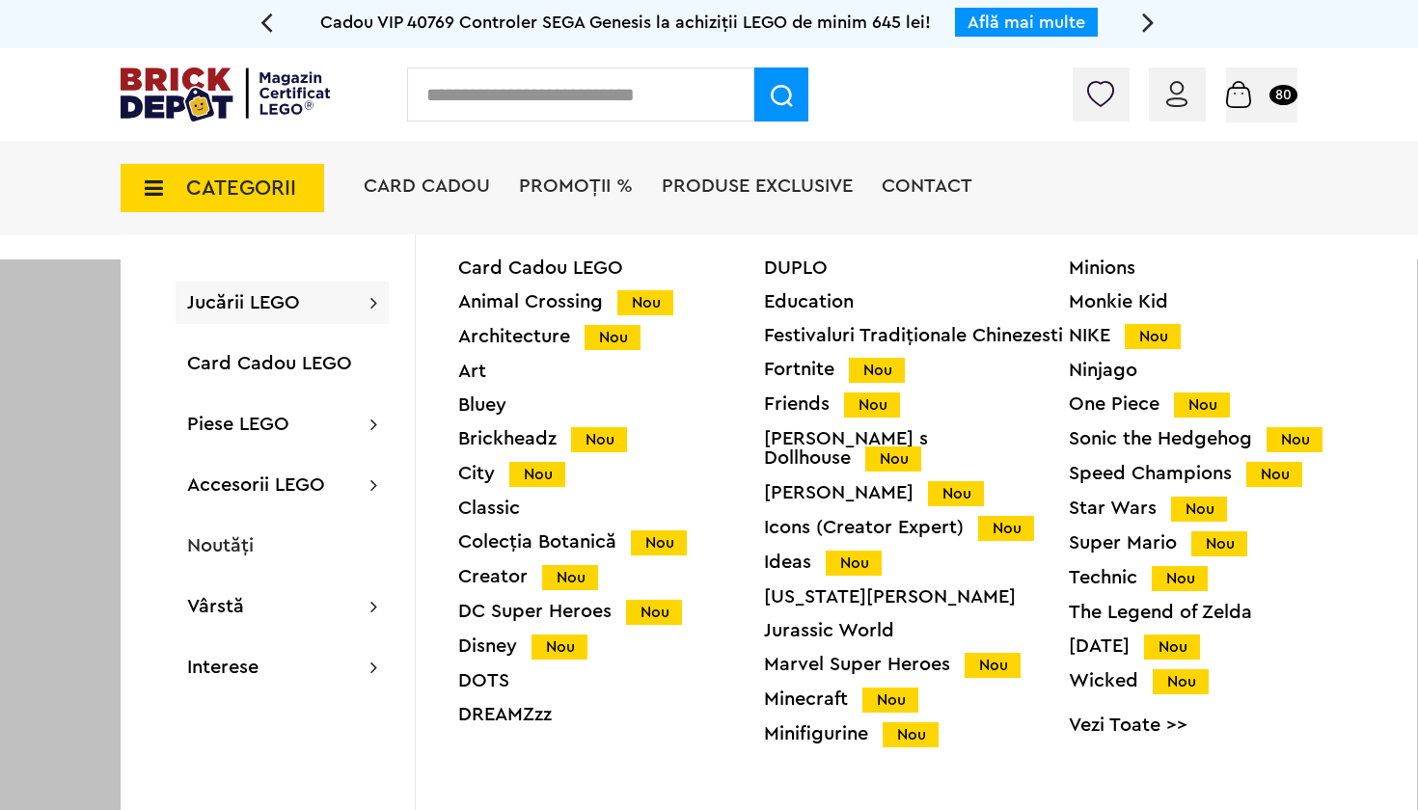
click at [777, 367] on div "Fortnite Nou" at bounding box center [917, 370] width 306 height 20
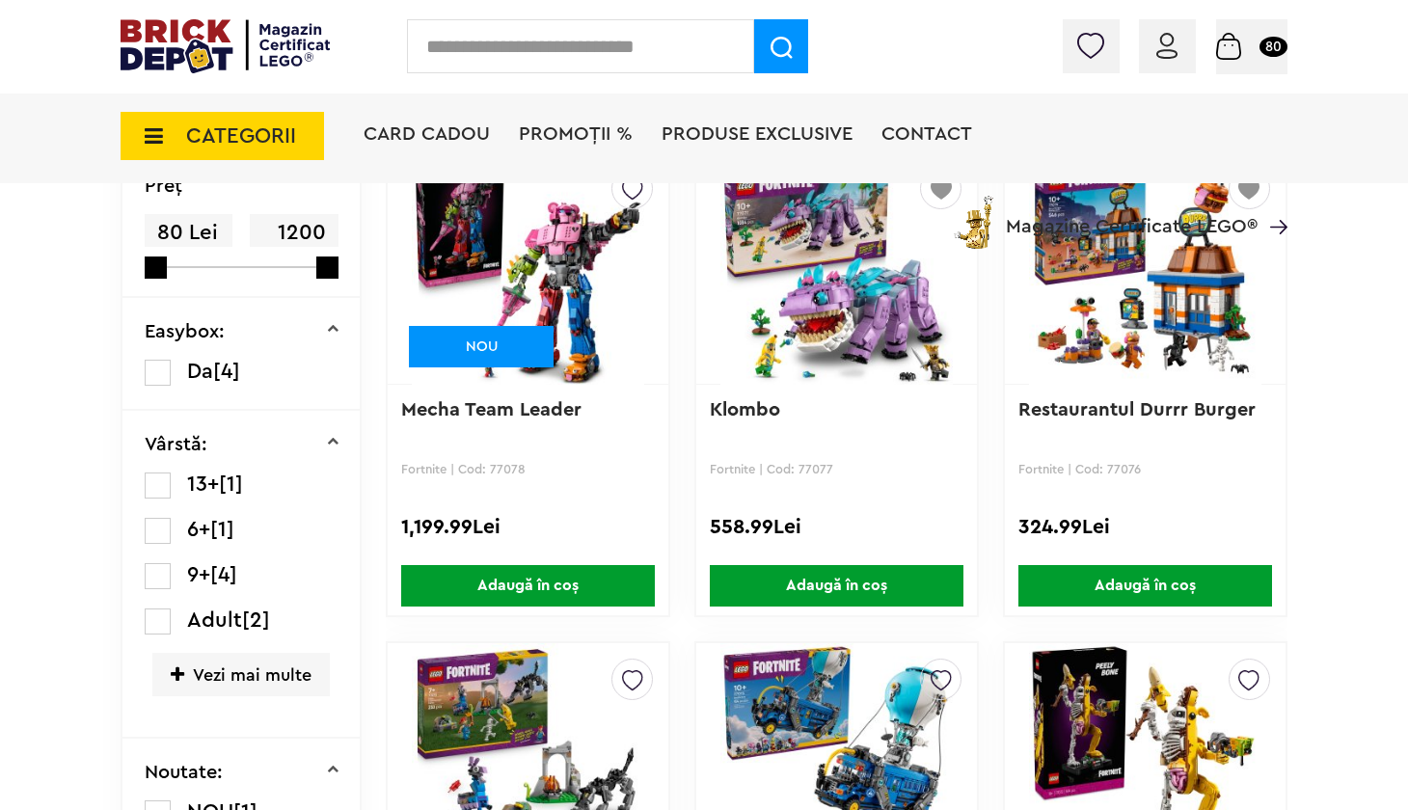
scroll to position [233, 0]
